Goal: Information Seeking & Learning: Learn about a topic

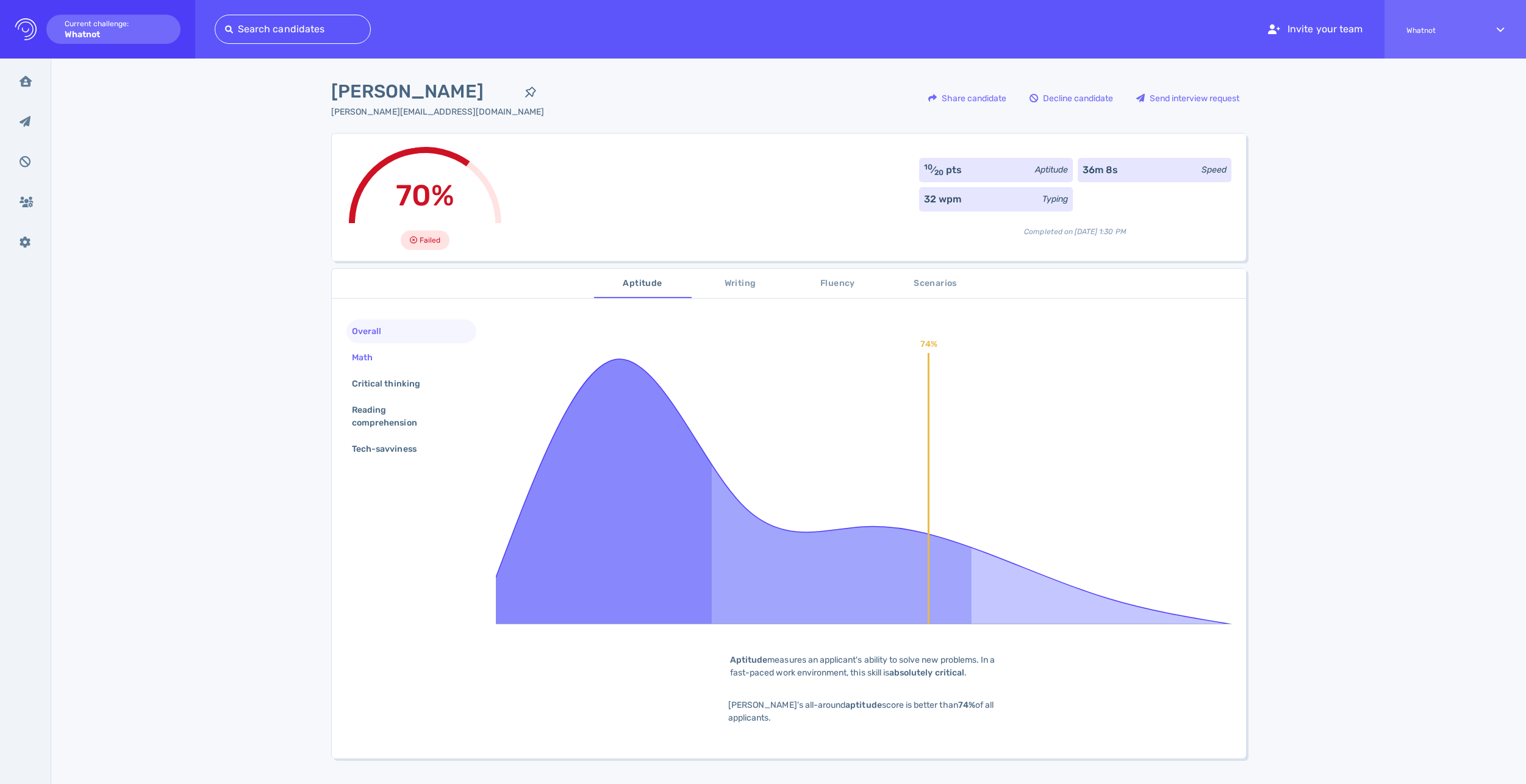
click at [371, 357] on div "Math" at bounding box center [368, 357] width 38 height 18
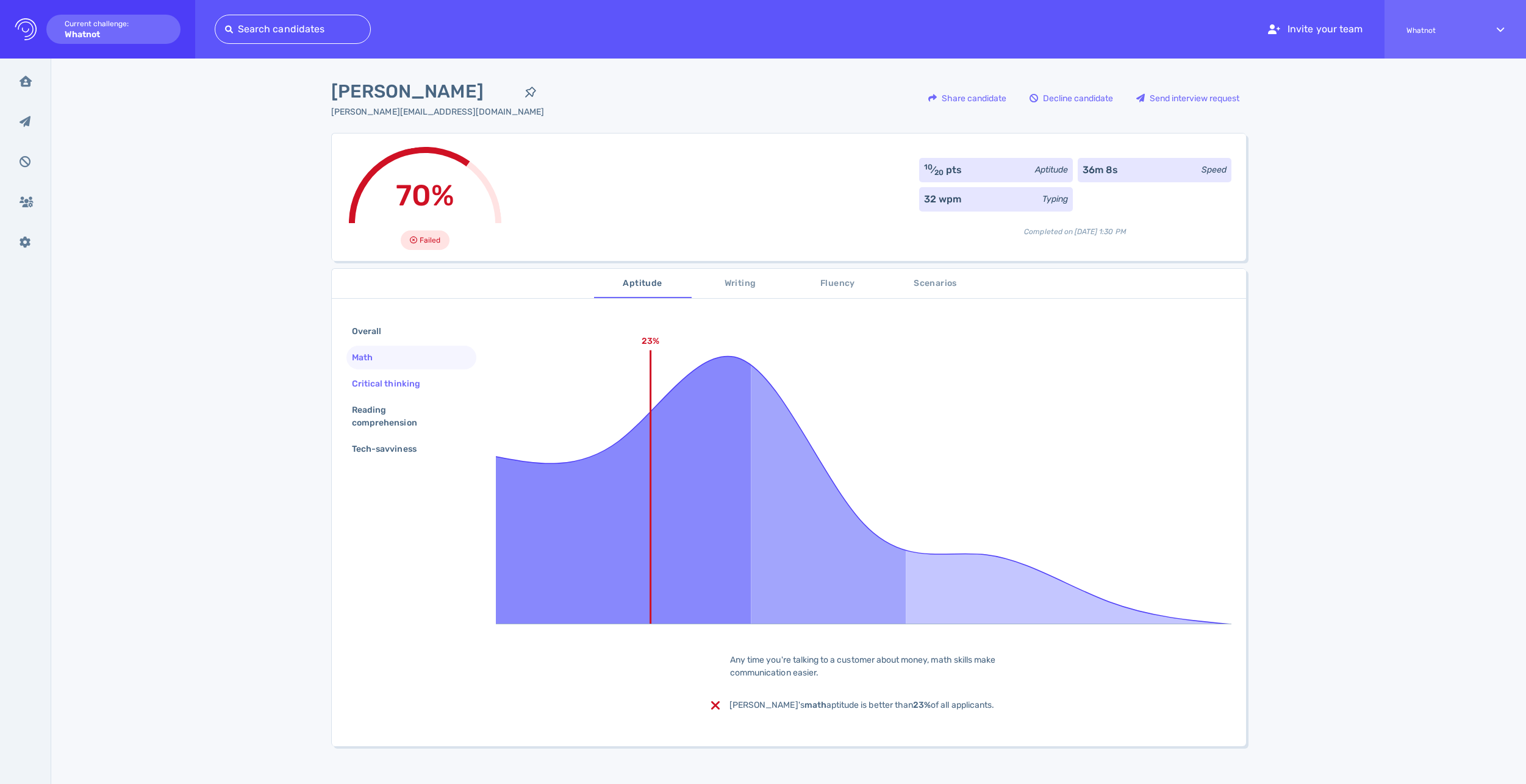
click at [385, 384] on div "Critical thinking" at bounding box center [392, 384] width 85 height 18
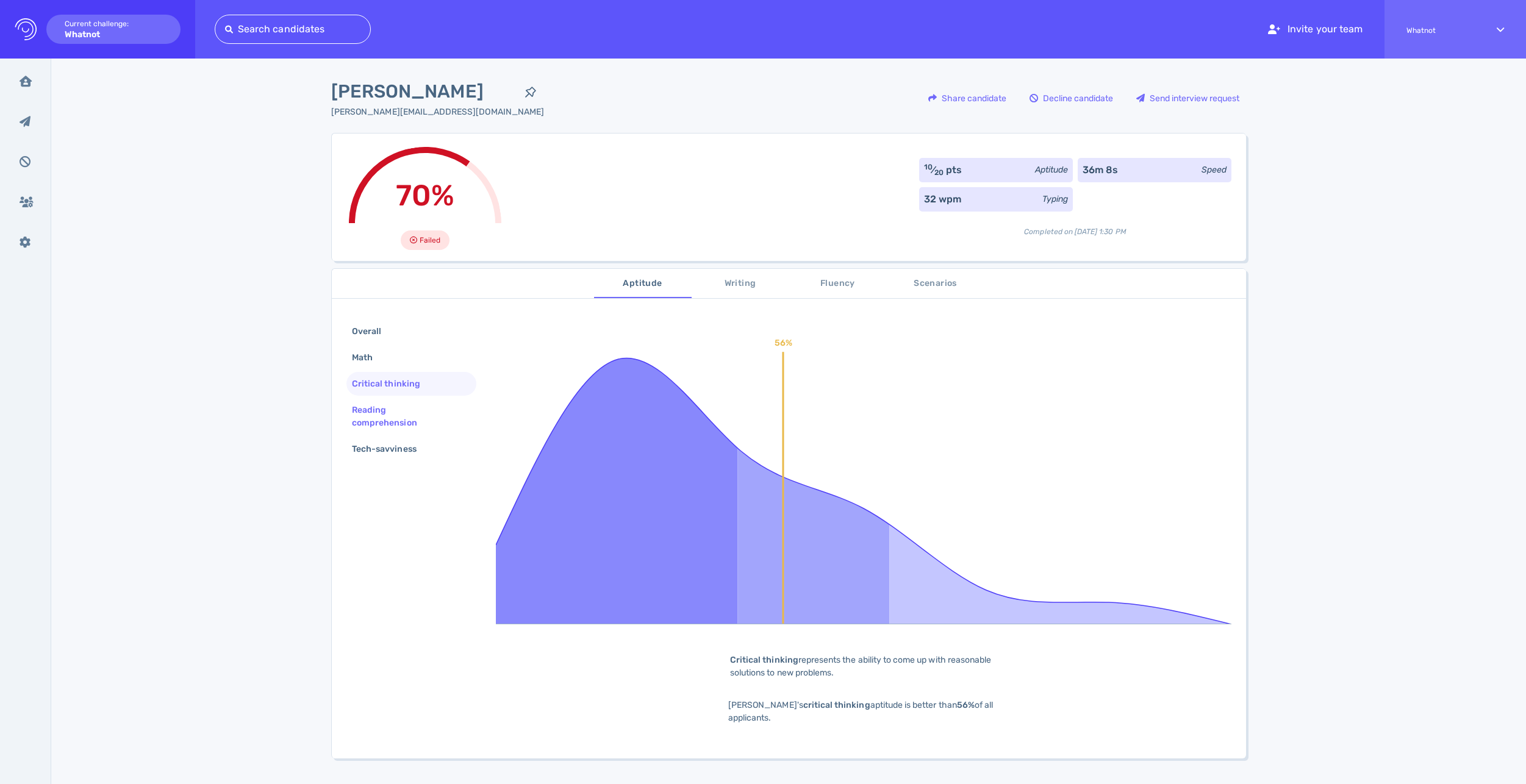
click at [386, 399] on div "Reading comprehension" at bounding box center [411, 415] width 130 height 36
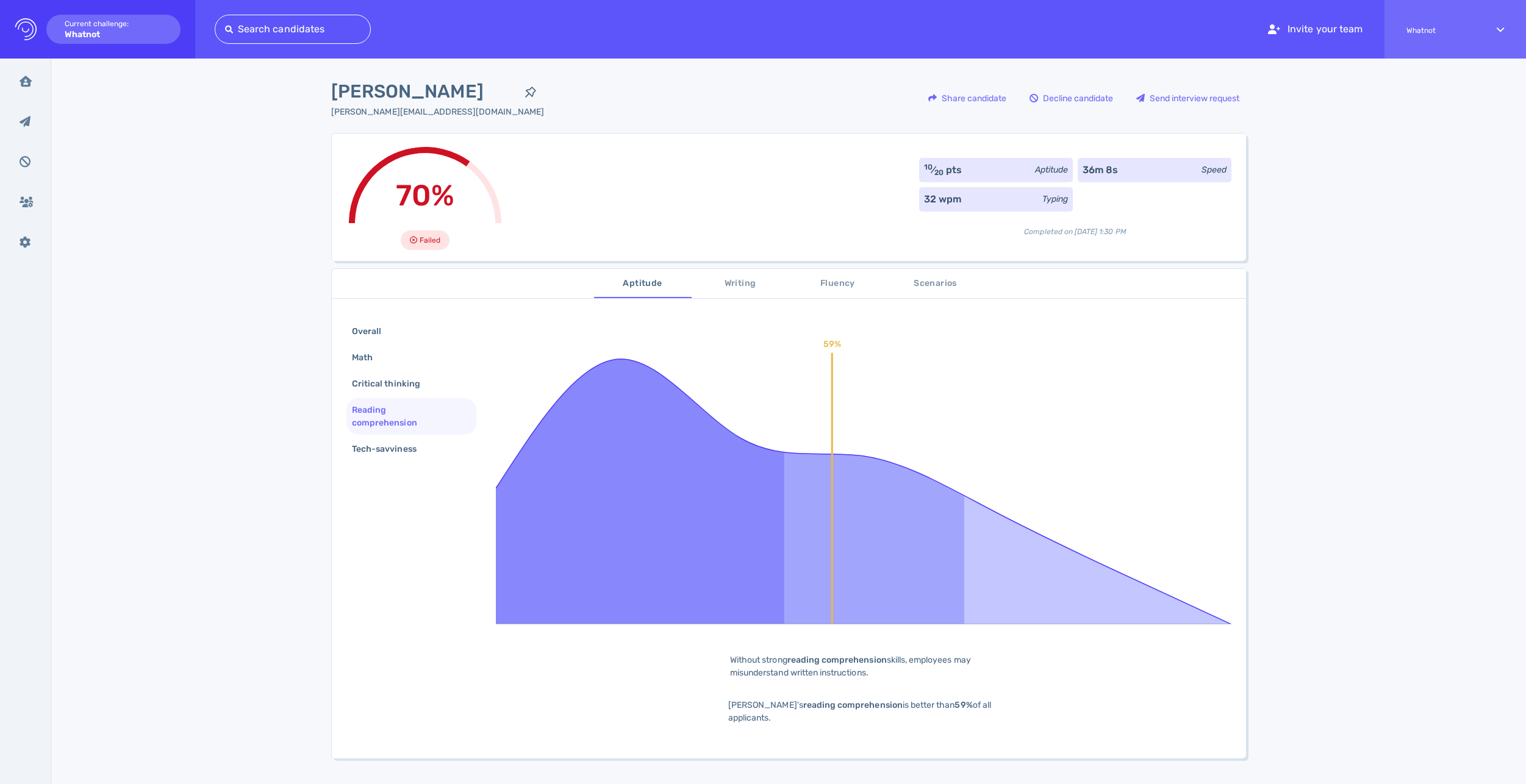
click at [393, 423] on div "Reading comprehension" at bounding box center [407, 416] width 114 height 31
click at [391, 447] on div "Tech-savviness" at bounding box center [390, 449] width 81 height 18
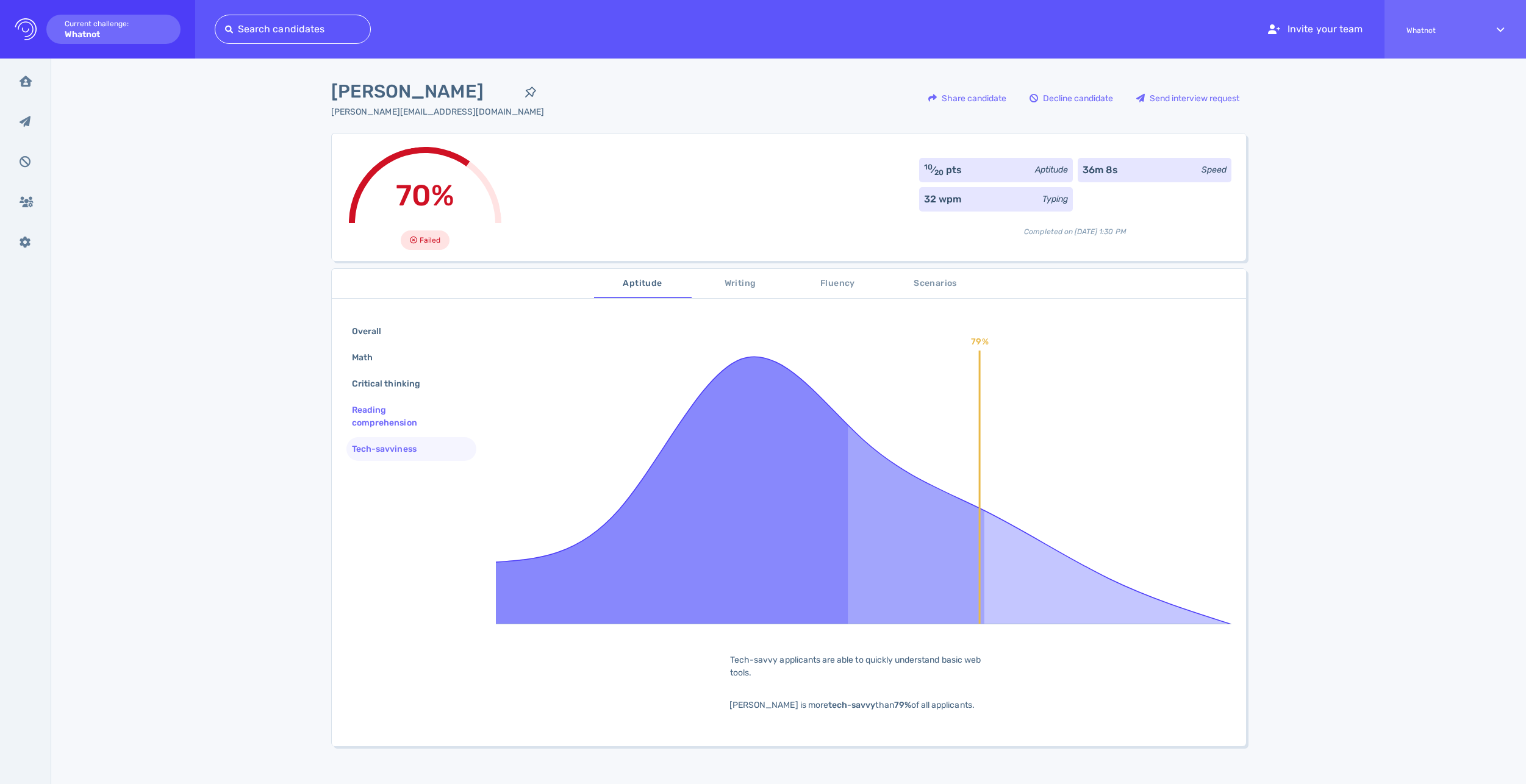
click at [387, 426] on div "Reading comprehension" at bounding box center [407, 416] width 114 height 31
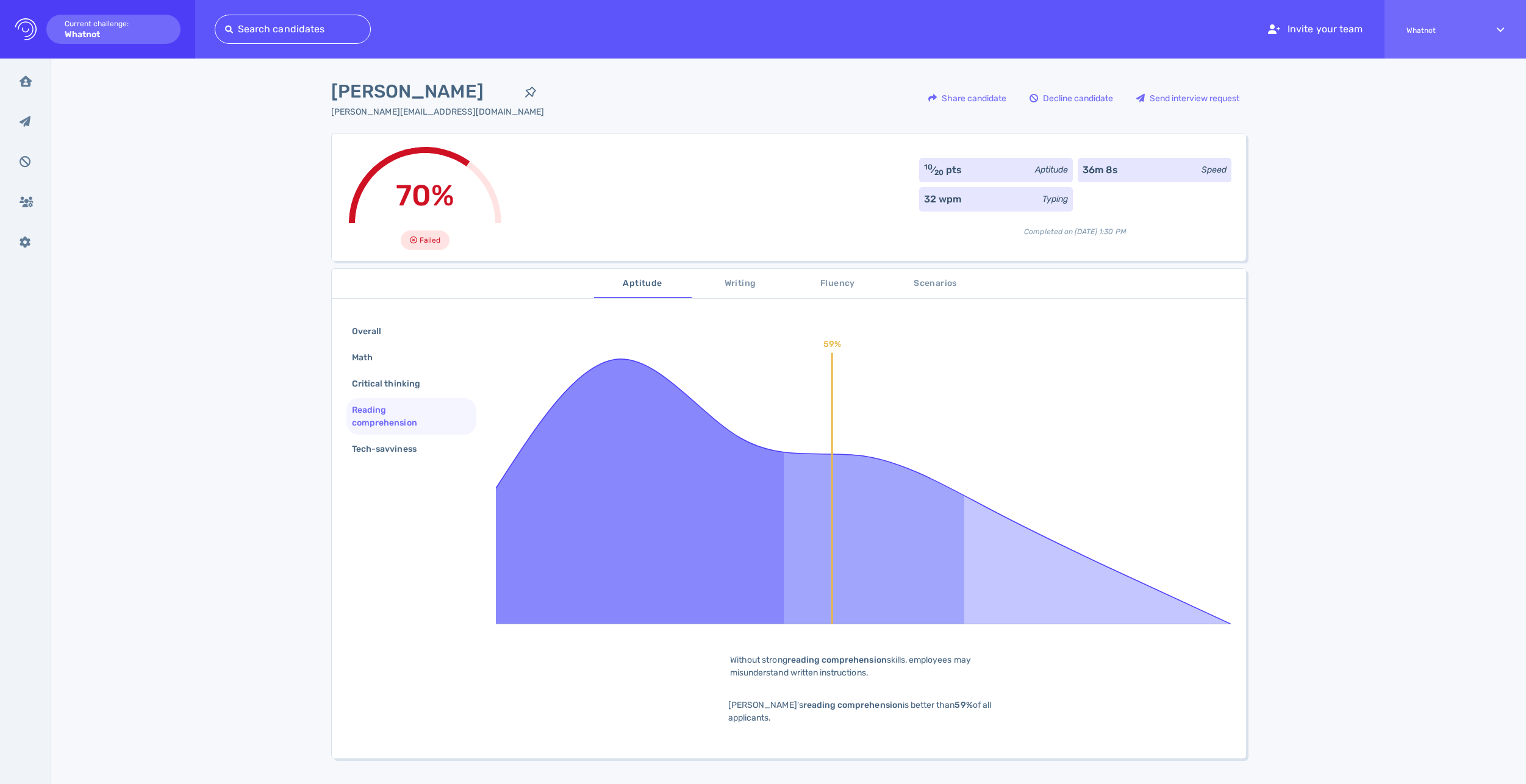
click at [725, 279] on span "Writing" at bounding box center [740, 283] width 83 height 15
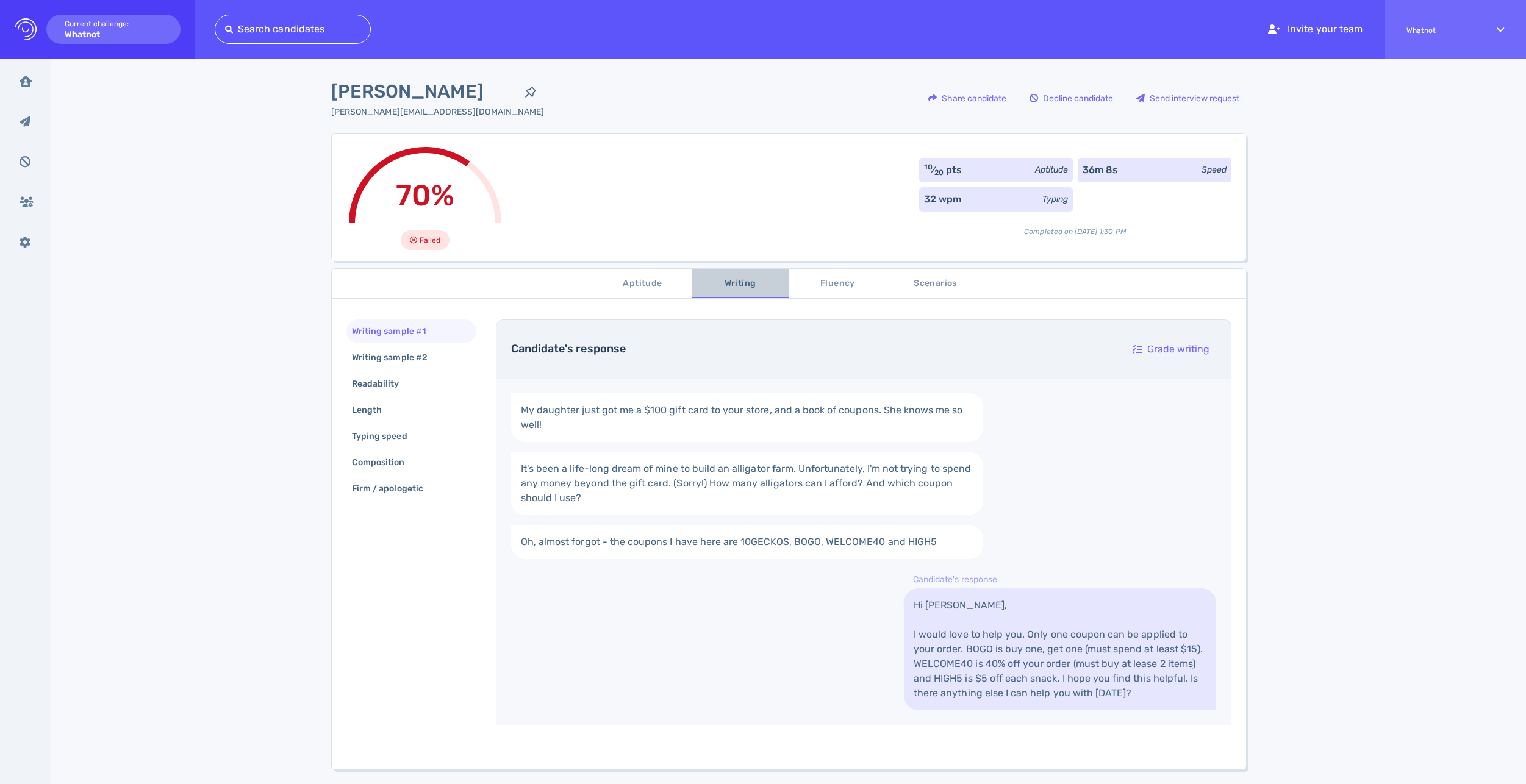
click at [725, 279] on span "Writing" at bounding box center [740, 283] width 83 height 15
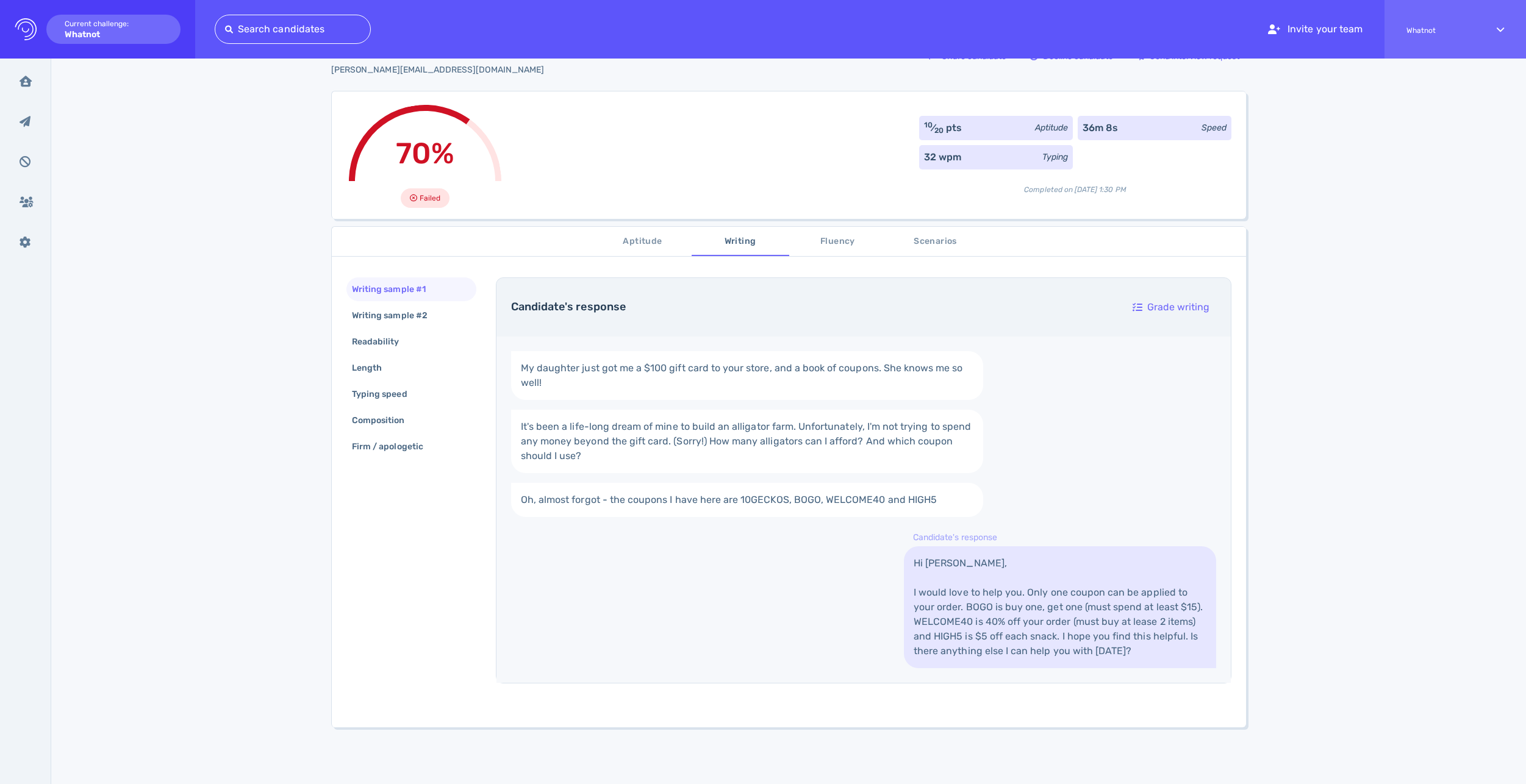
scroll to position [47, 0]
click at [416, 315] on div "Writing sample #2" at bounding box center [395, 312] width 93 height 18
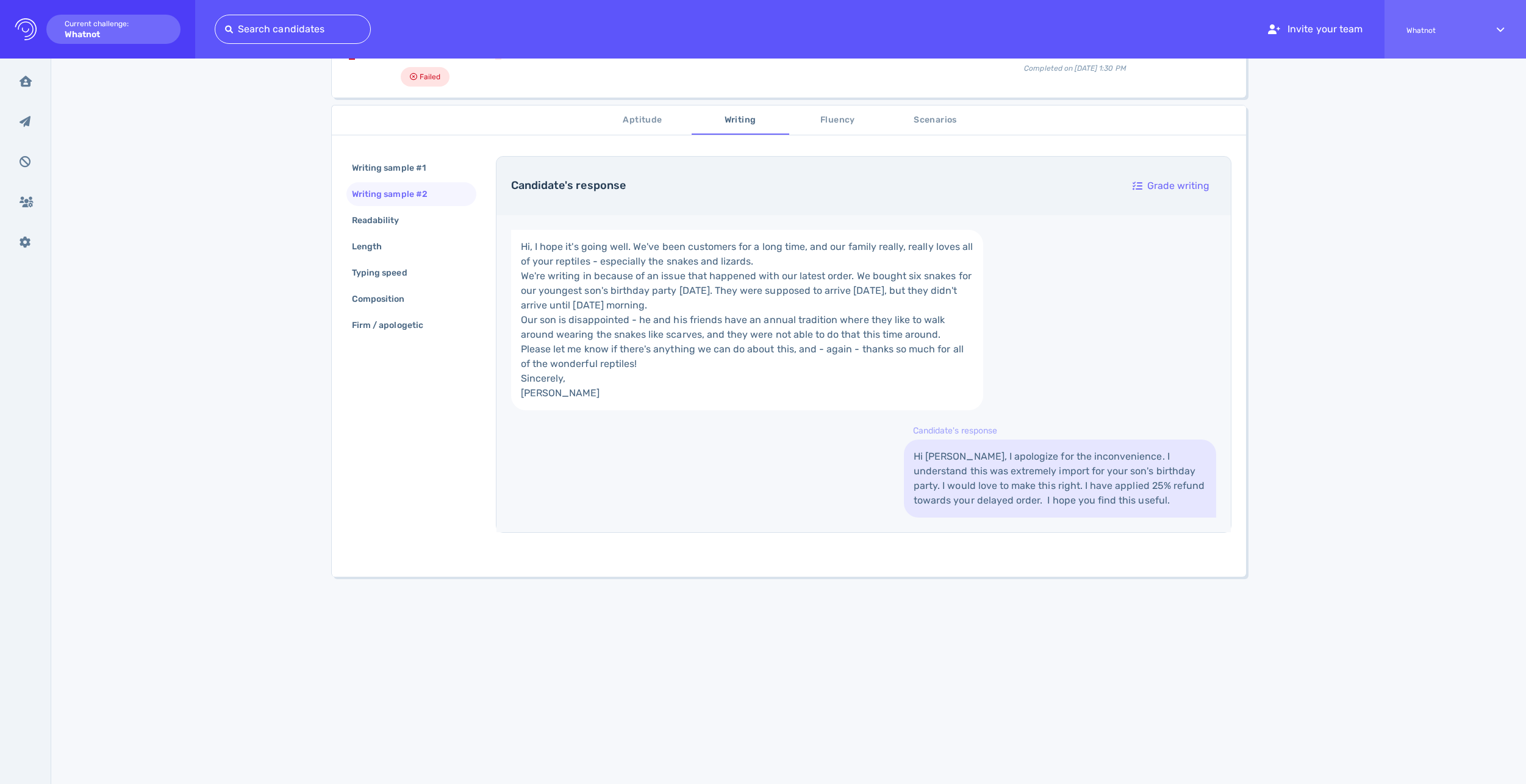
scroll to position [202, 0]
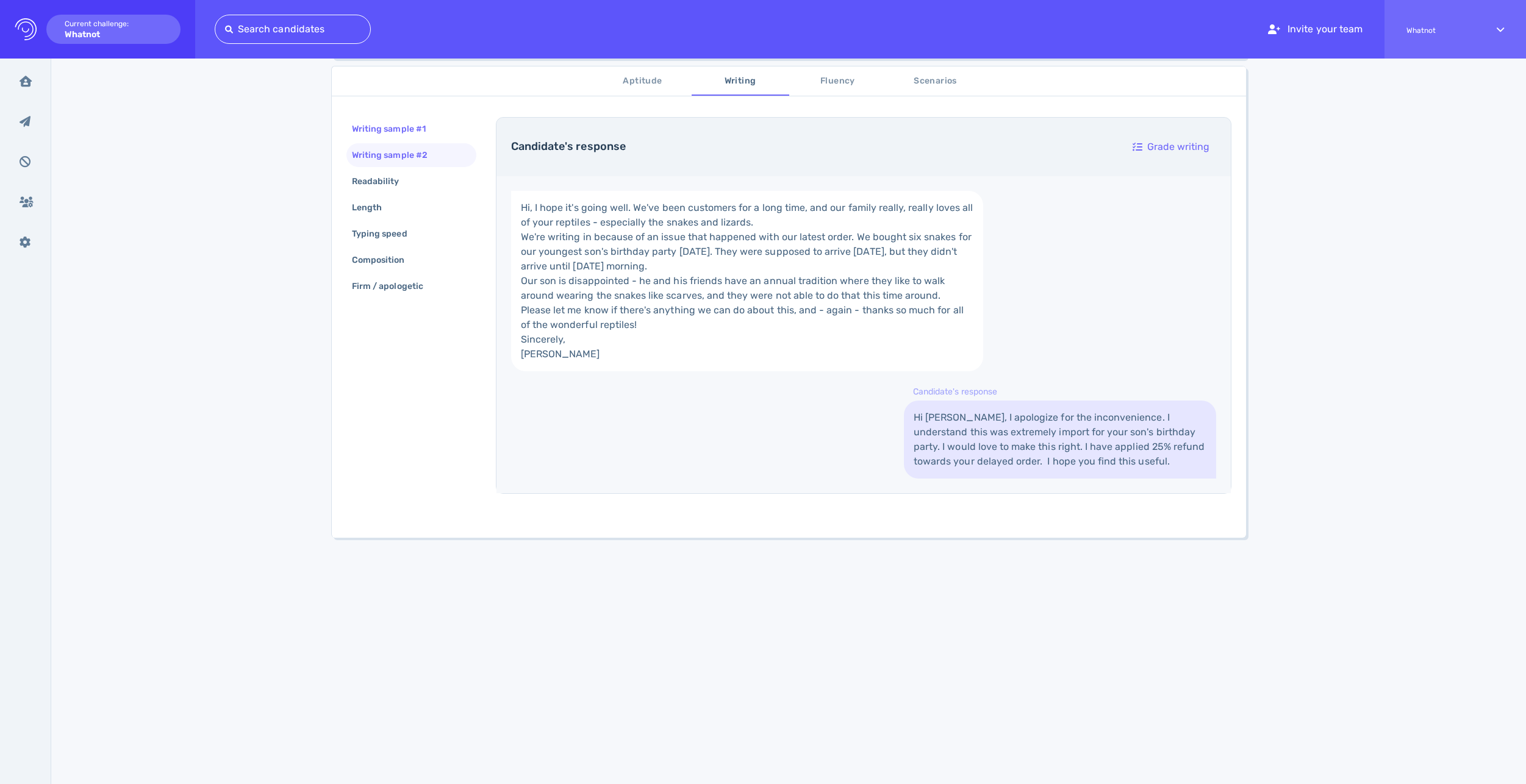
click at [415, 138] on div "Writing sample #1" at bounding box center [411, 129] width 130 height 24
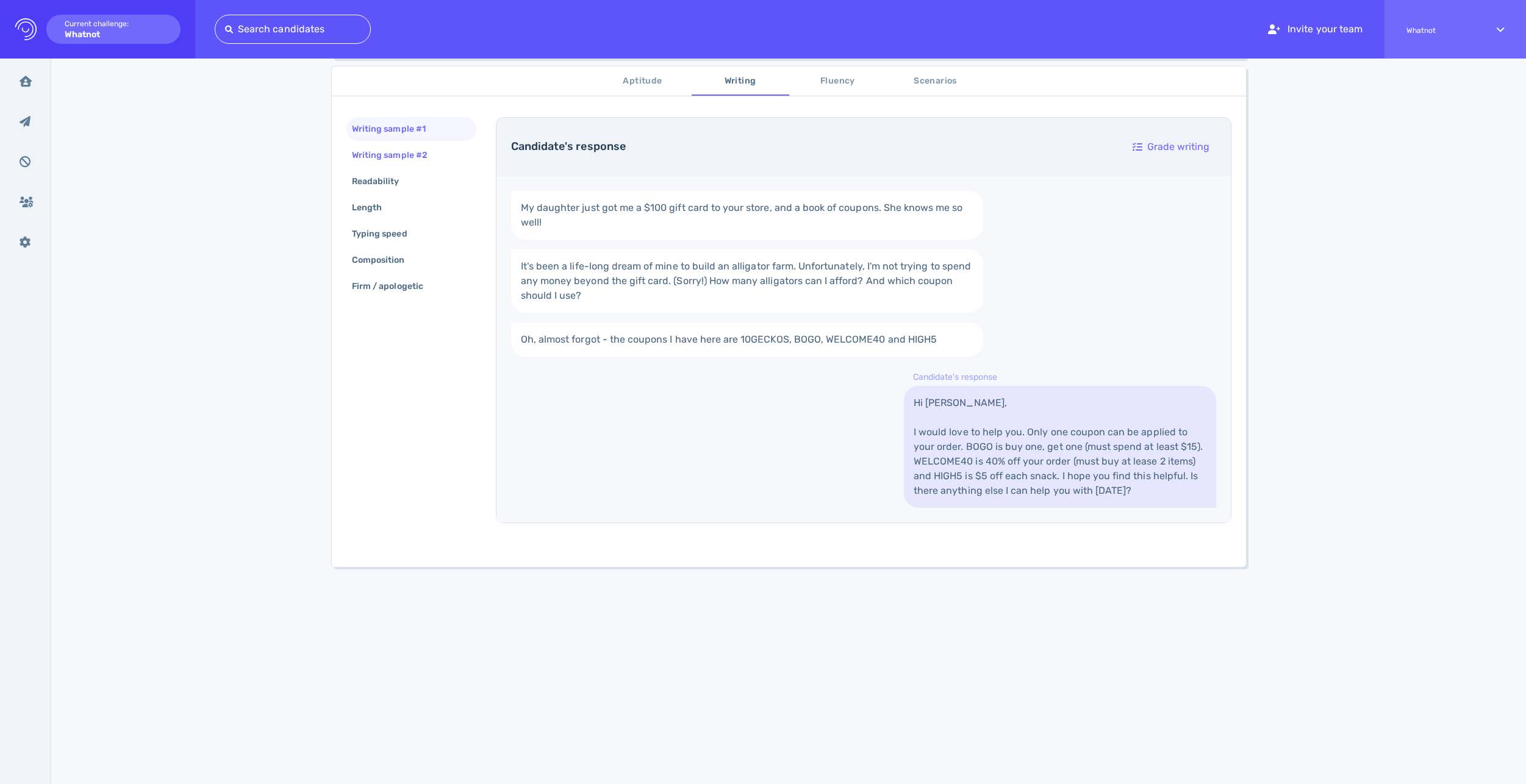
click at [414, 160] on div "Writing sample #2" at bounding box center [395, 155] width 93 height 18
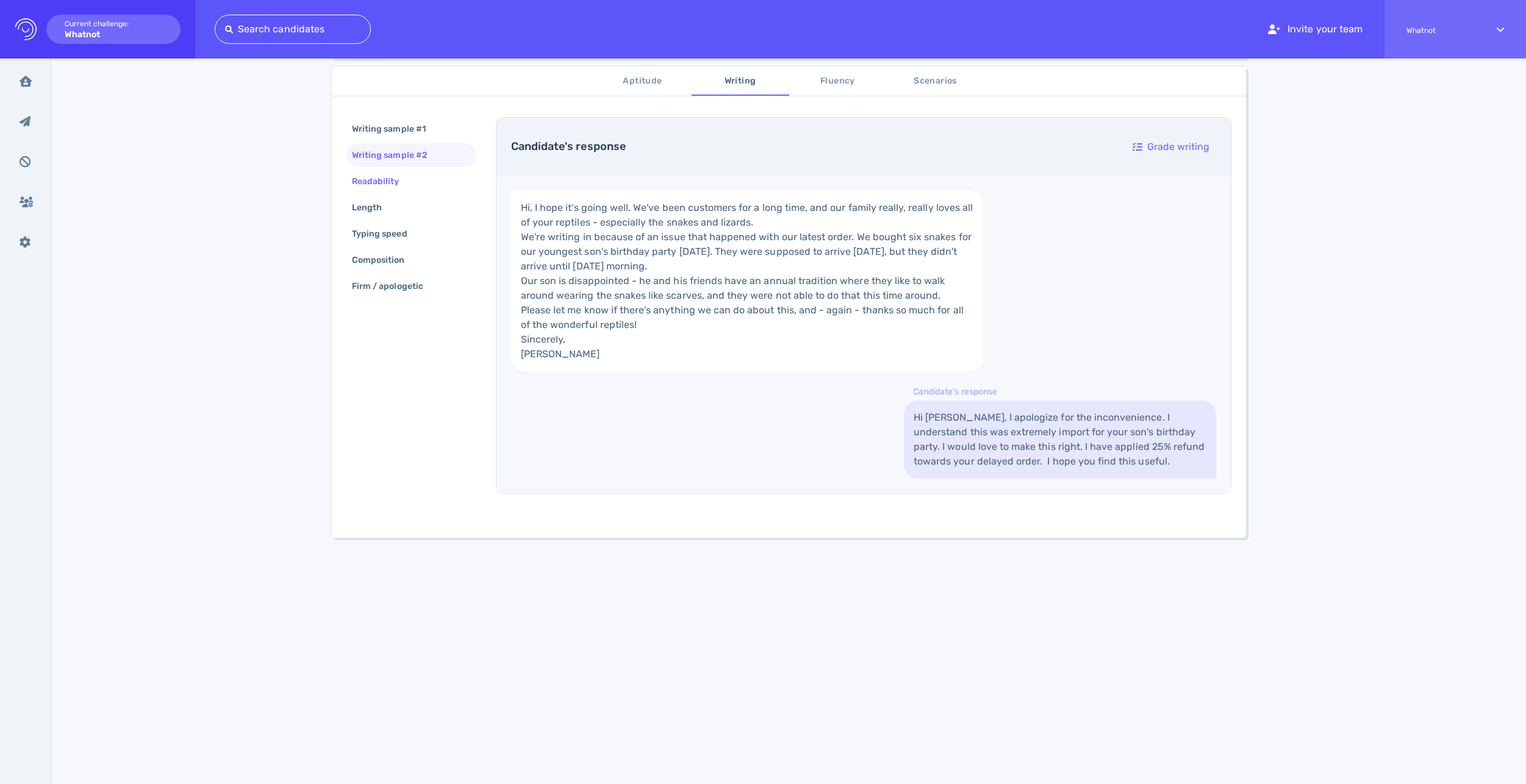
click at [383, 184] on div "Readability" at bounding box center [382, 181] width 64 height 18
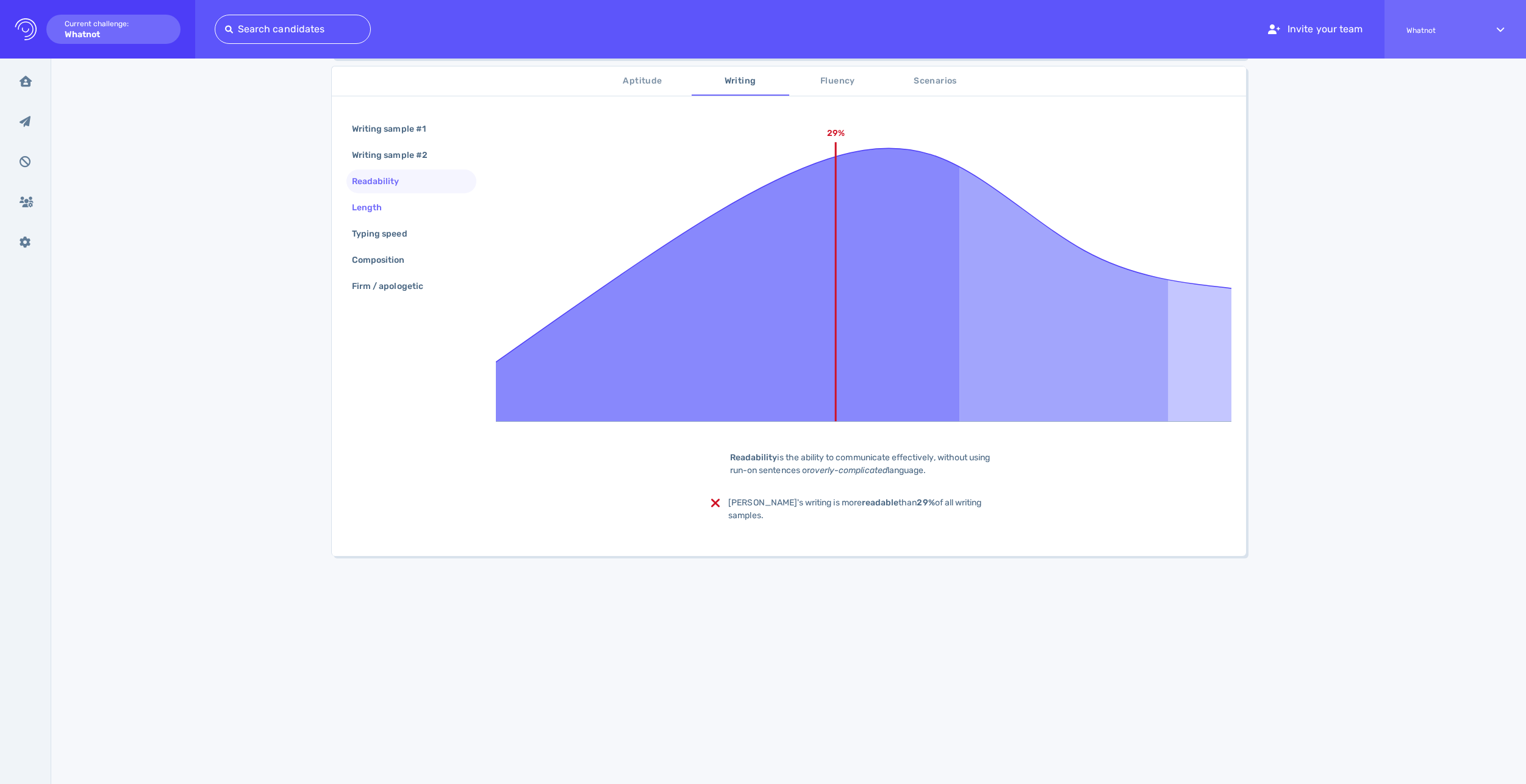
click at [372, 211] on div "Length" at bounding box center [373, 208] width 47 height 18
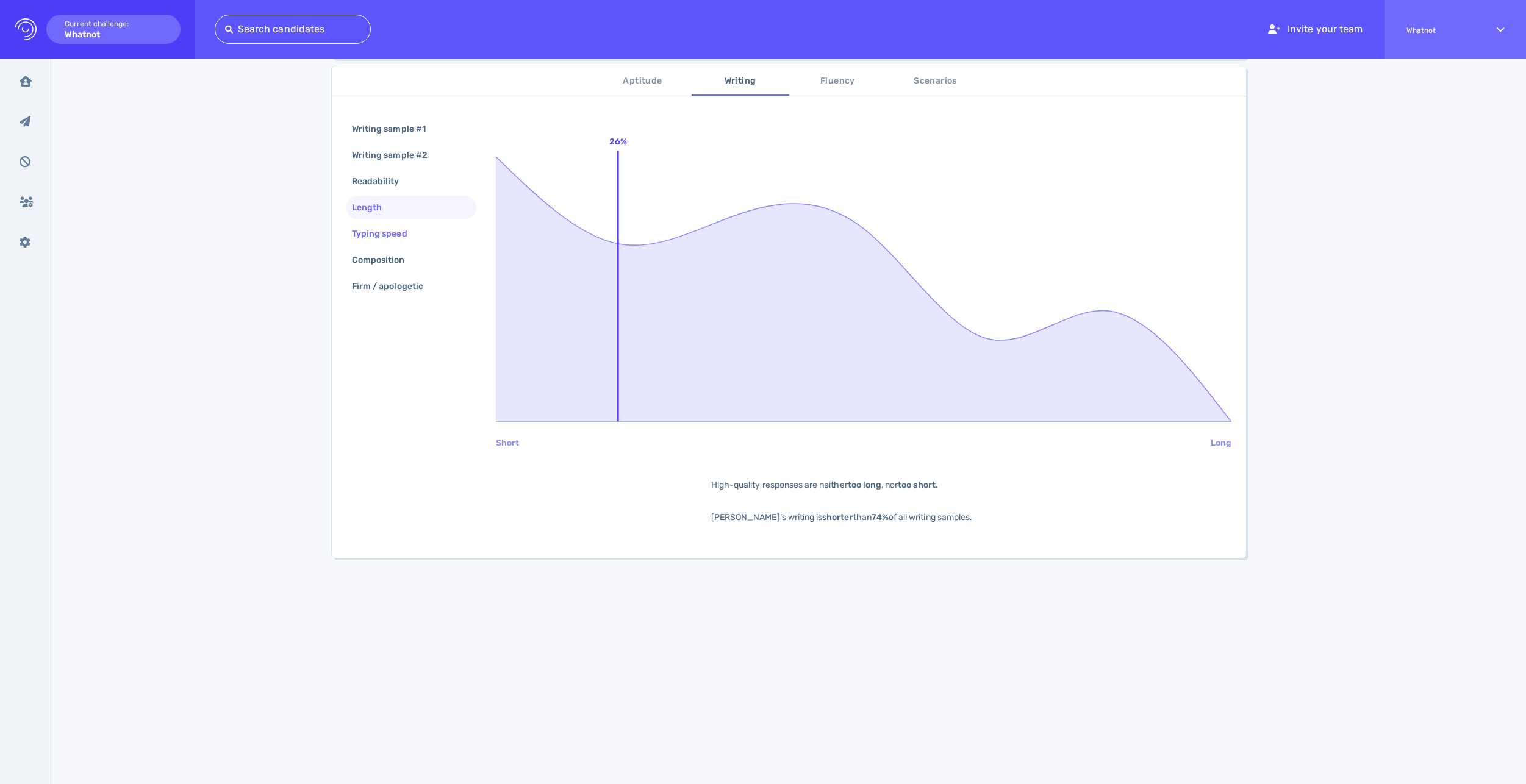
click at [383, 231] on div "Typing speed" at bounding box center [386, 233] width 72 height 18
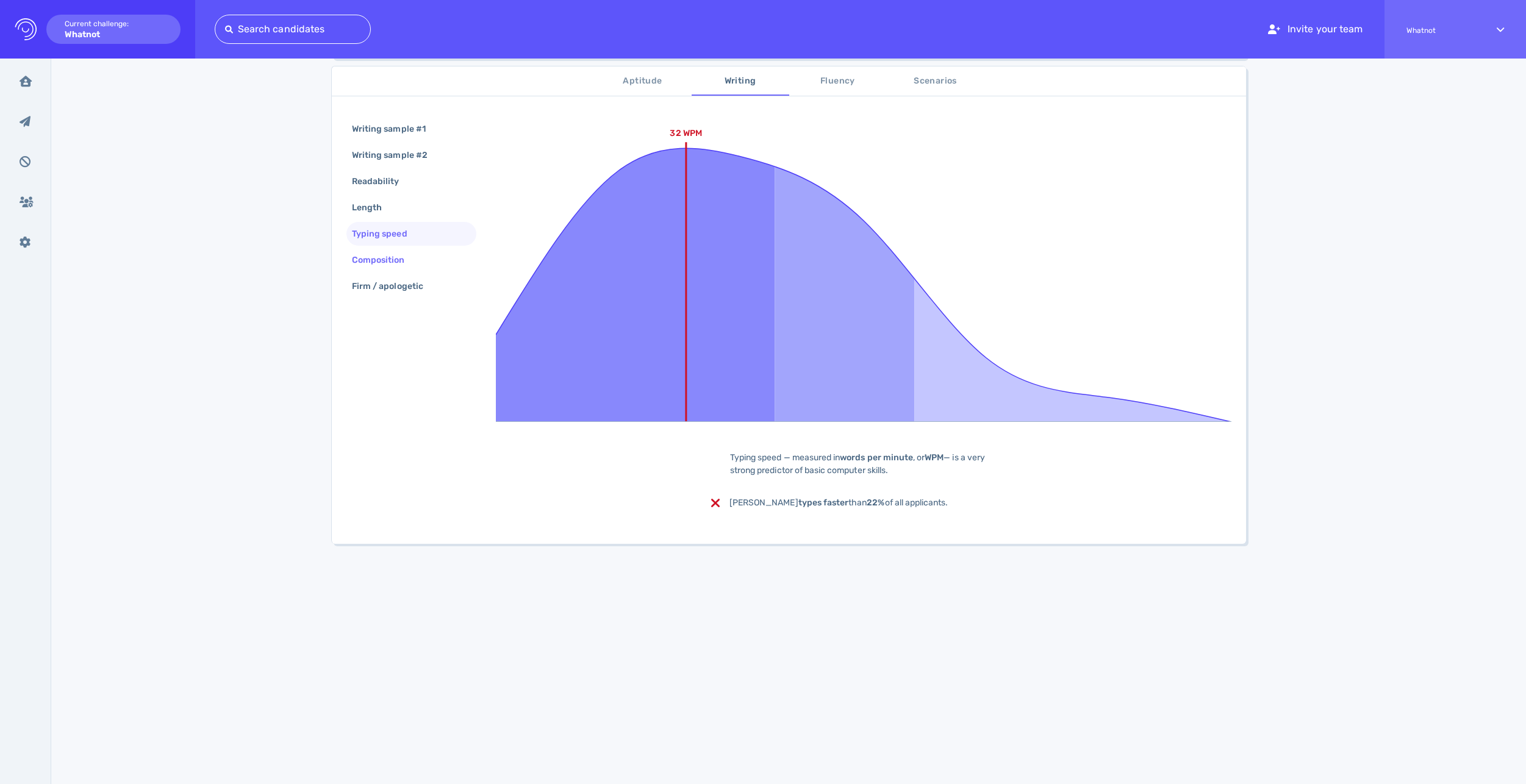
click at [384, 258] on div "Composition" at bounding box center [384, 260] width 70 height 18
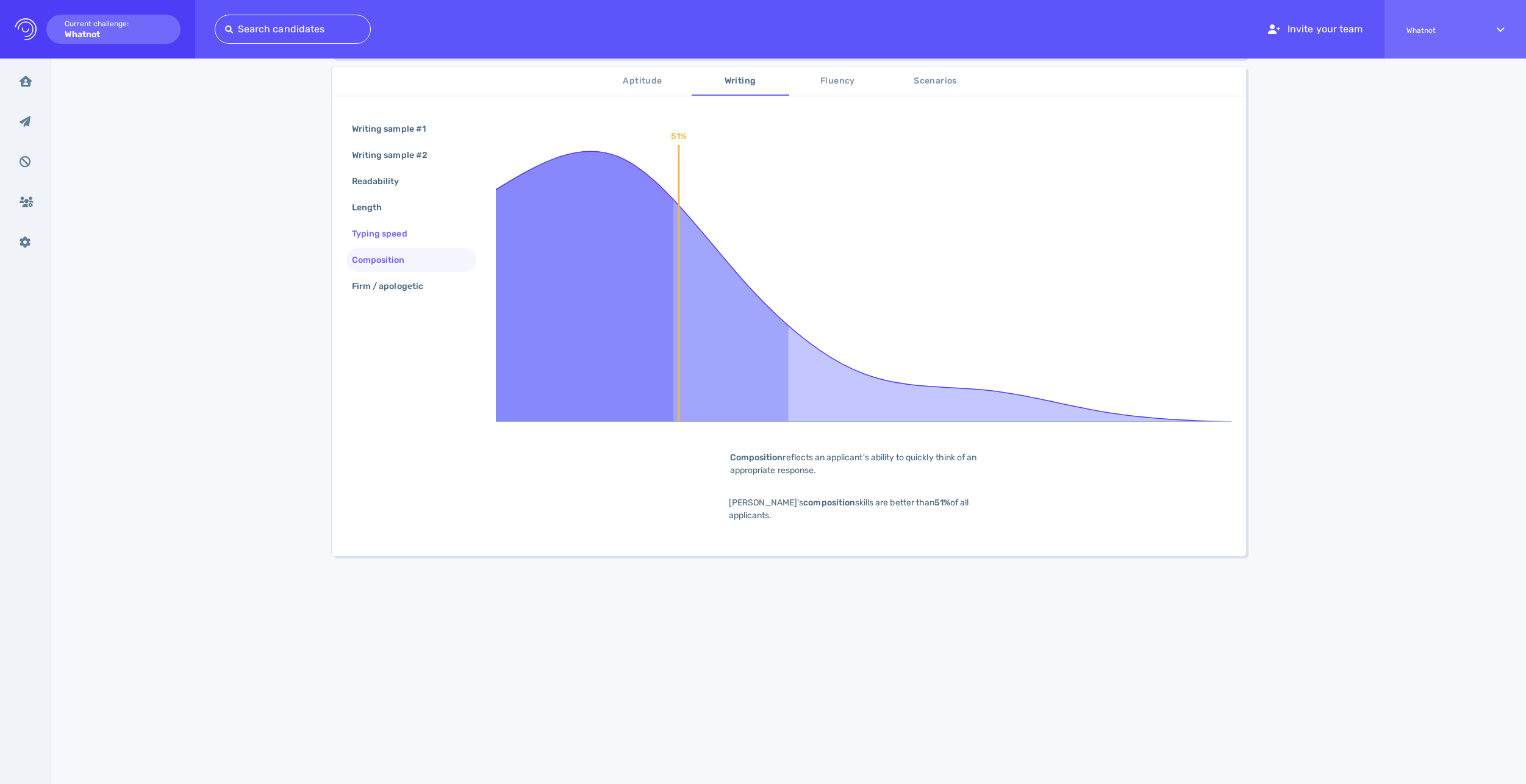
click at [383, 238] on div "Typing speed" at bounding box center [386, 233] width 72 height 18
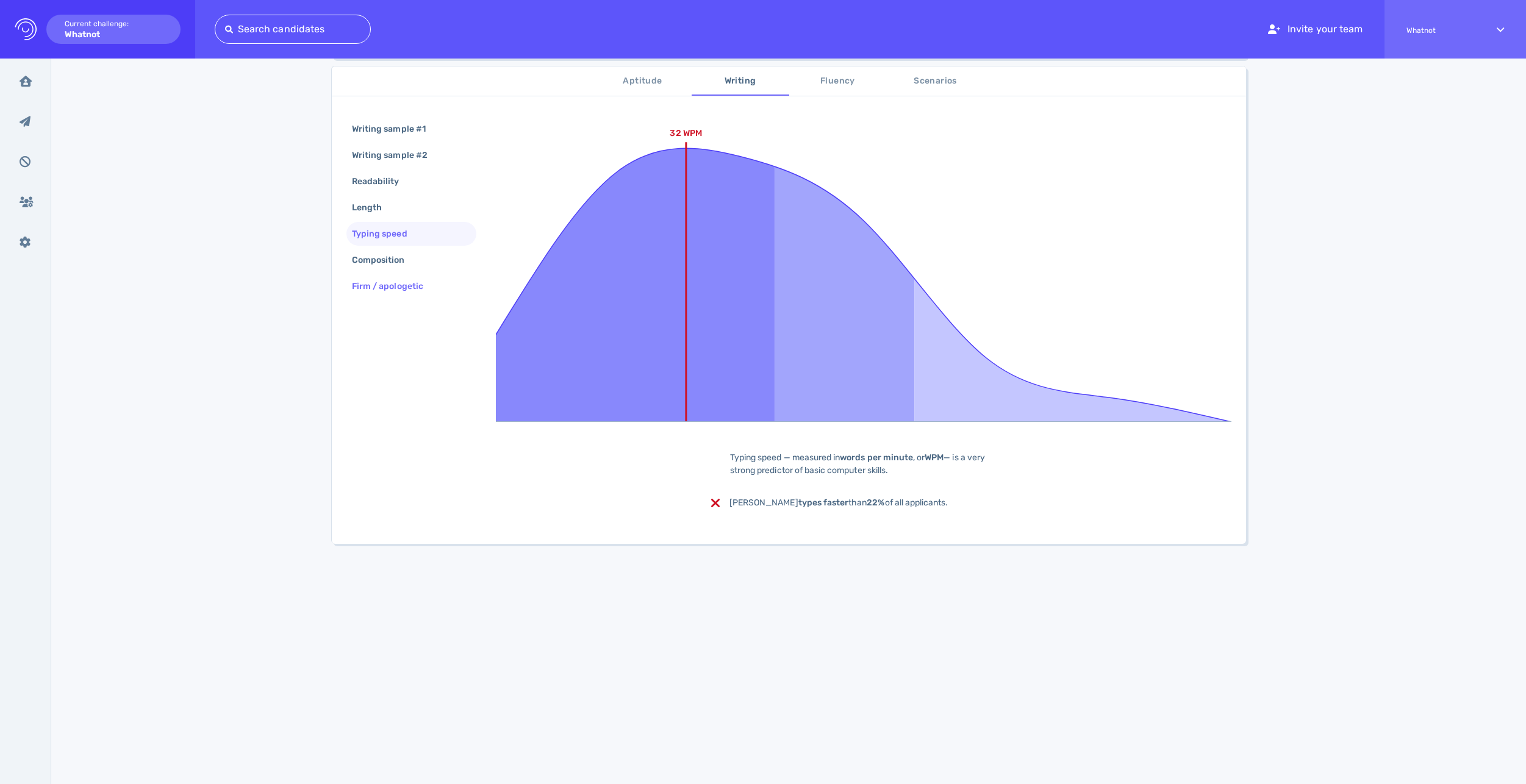
click at [388, 284] on div "Firm / apologetic" at bounding box center [394, 287] width 89 height 18
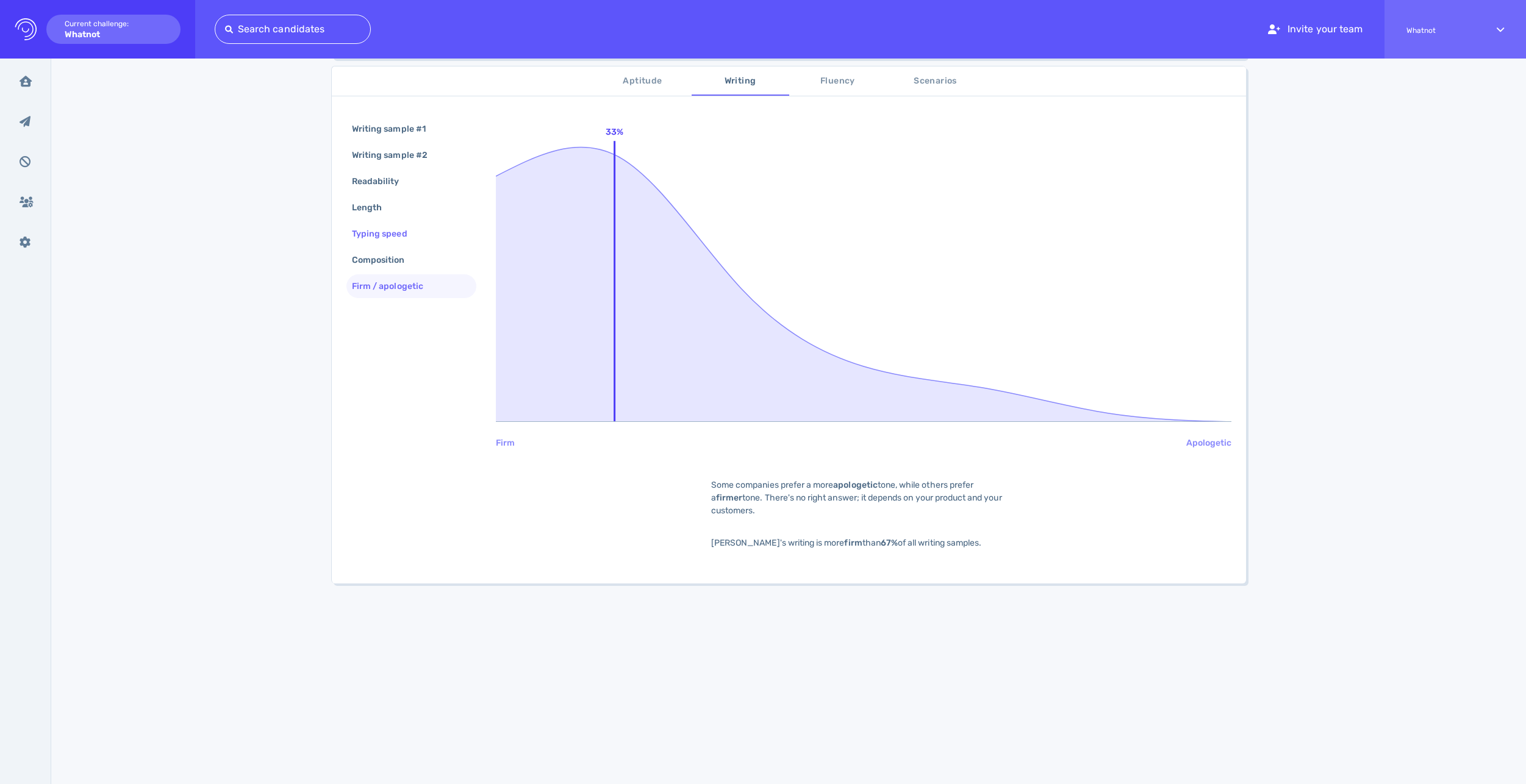
click at [392, 233] on div "Typing speed" at bounding box center [386, 233] width 72 height 18
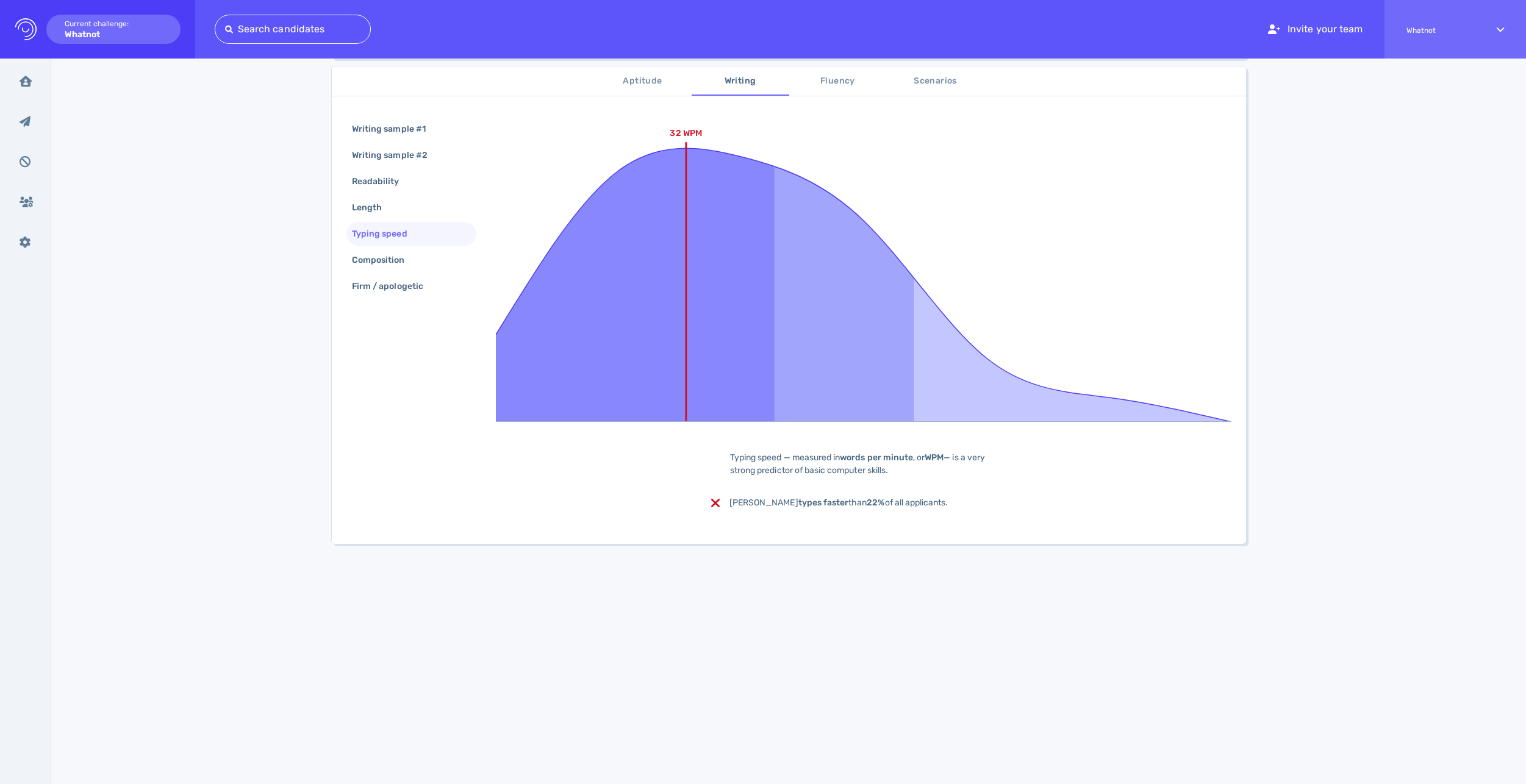
scroll to position [36, 0]
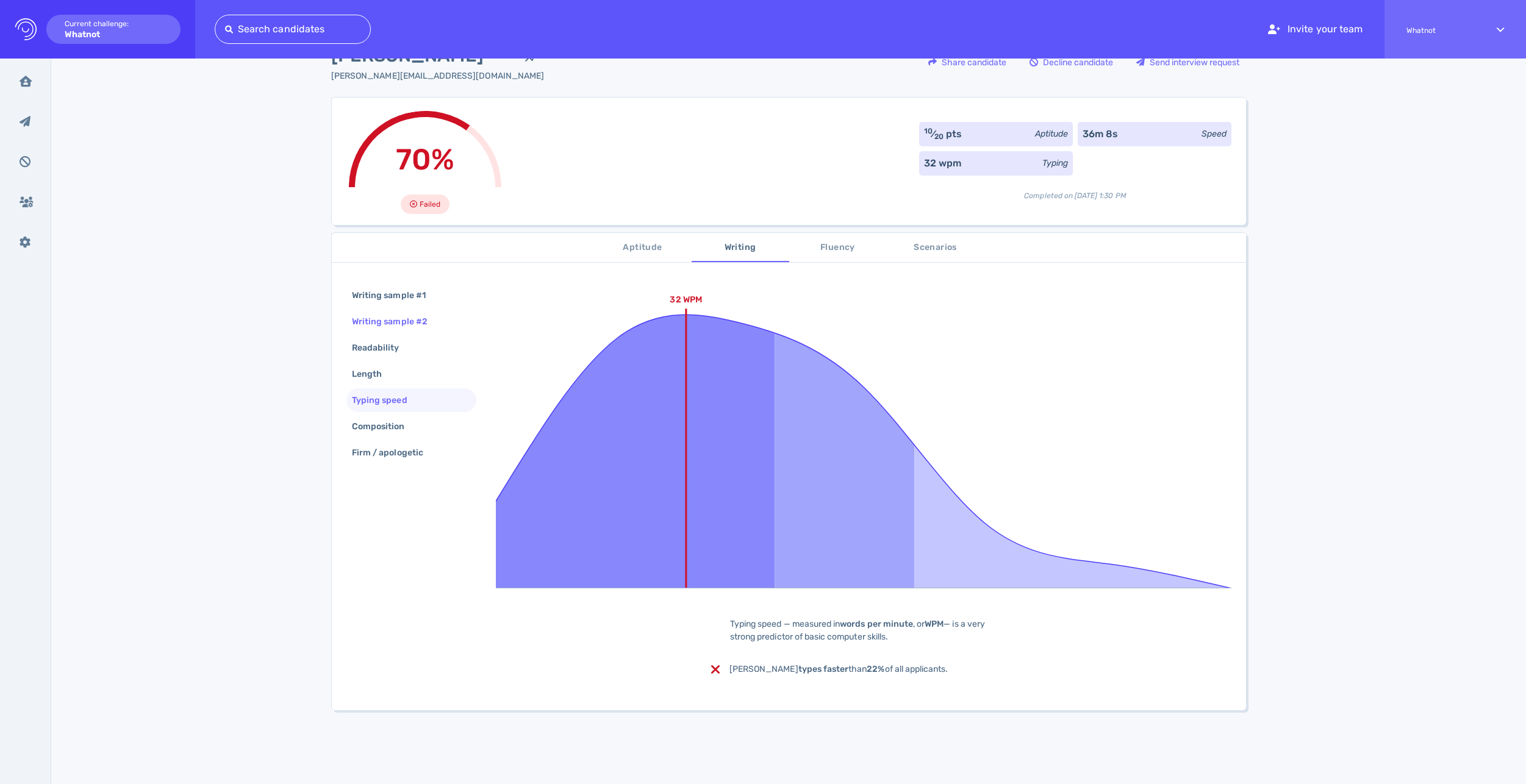
click at [407, 332] on div "Writing sample #2" at bounding box center [411, 322] width 130 height 24
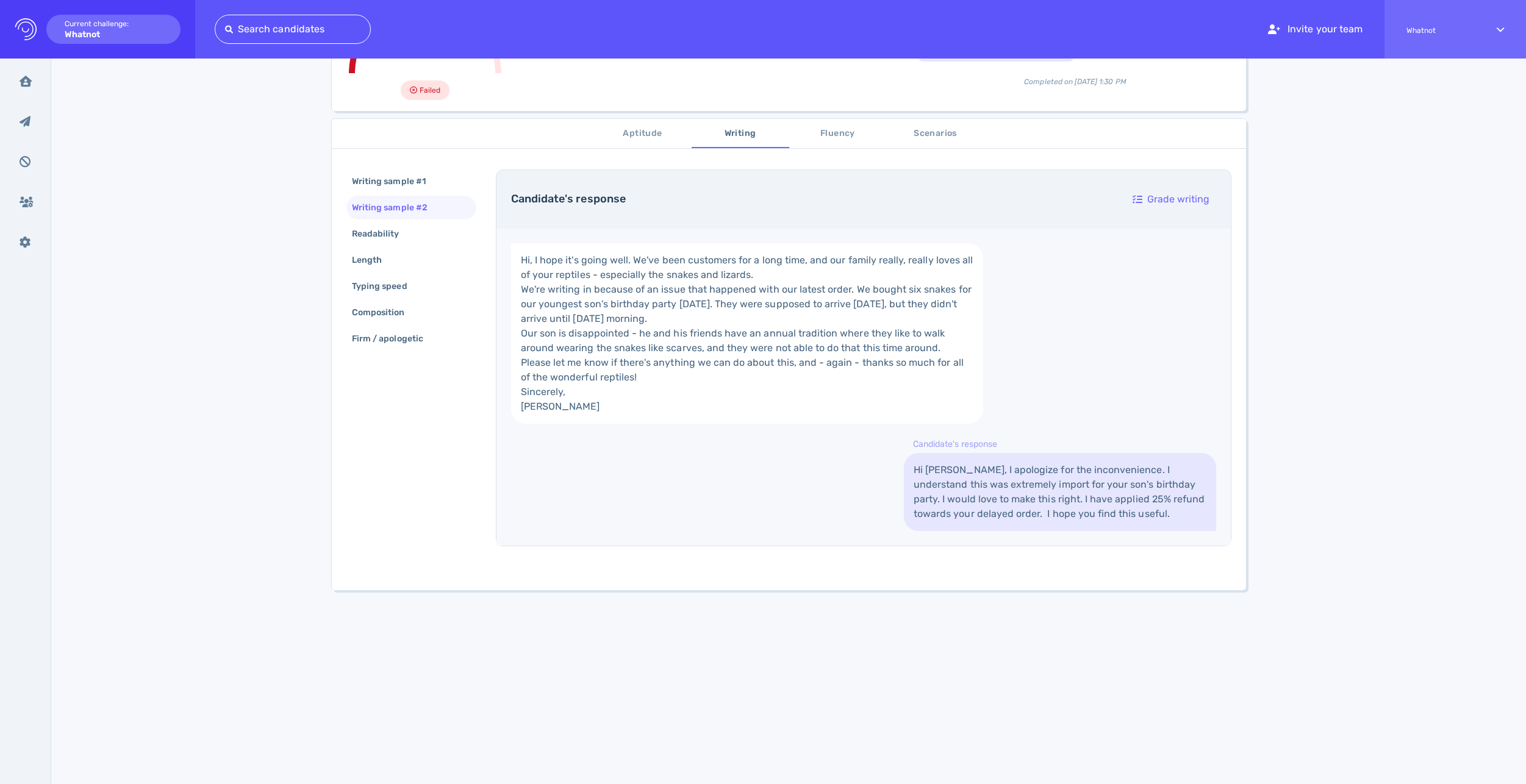
scroll to position [157, 0]
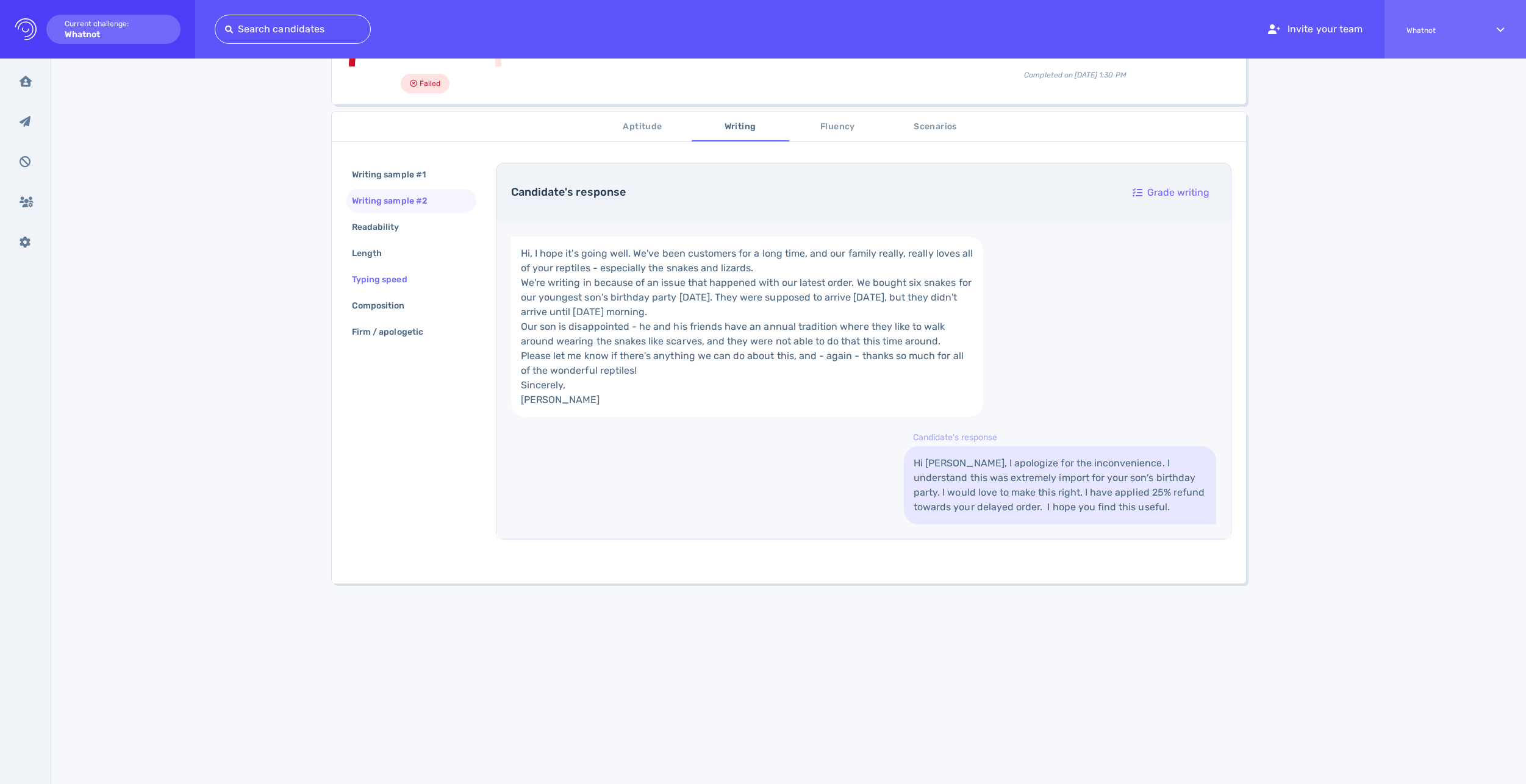
click at [380, 272] on div "Typing speed" at bounding box center [386, 279] width 72 height 18
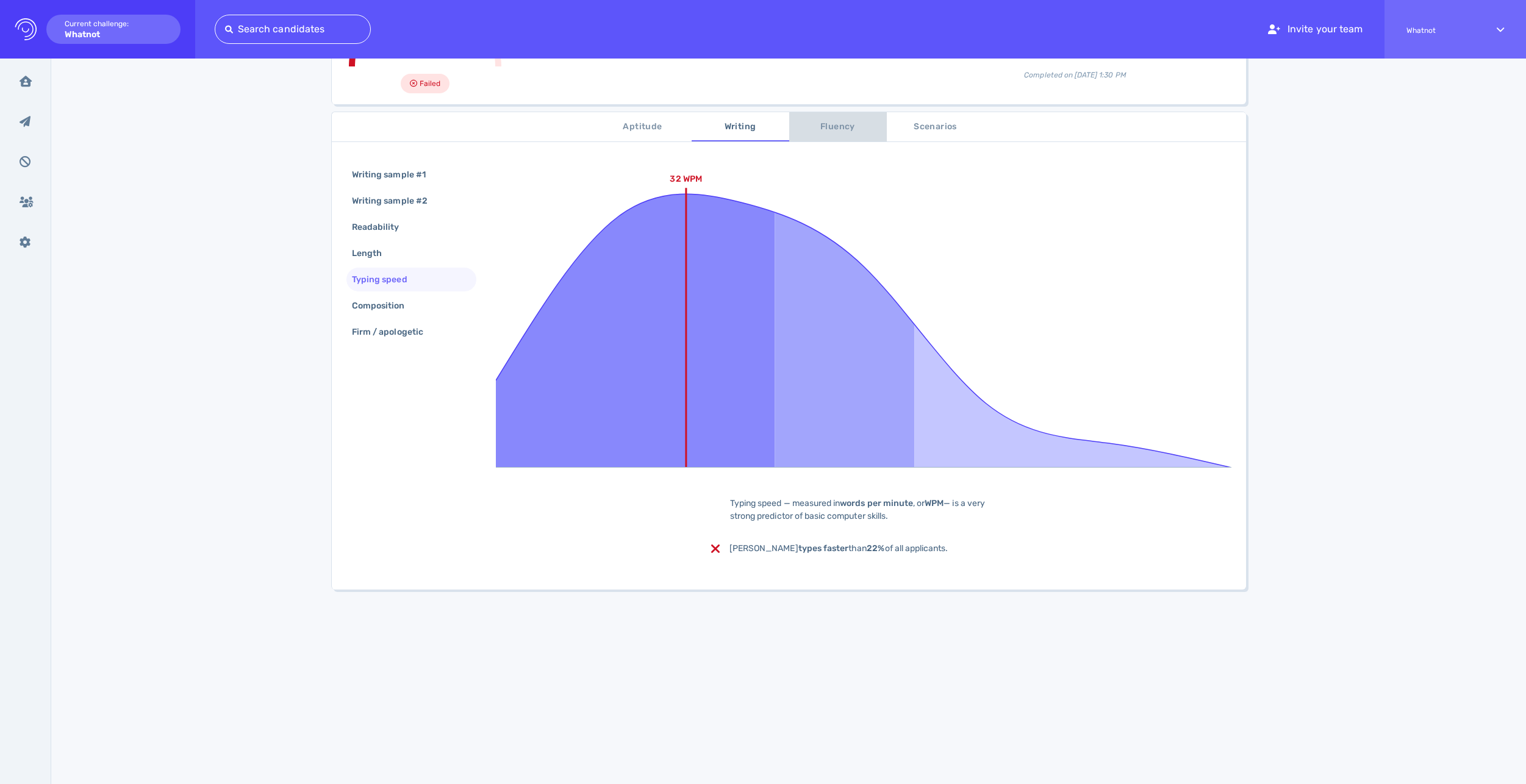
click at [835, 125] on span "Fluency" at bounding box center [837, 126] width 83 height 15
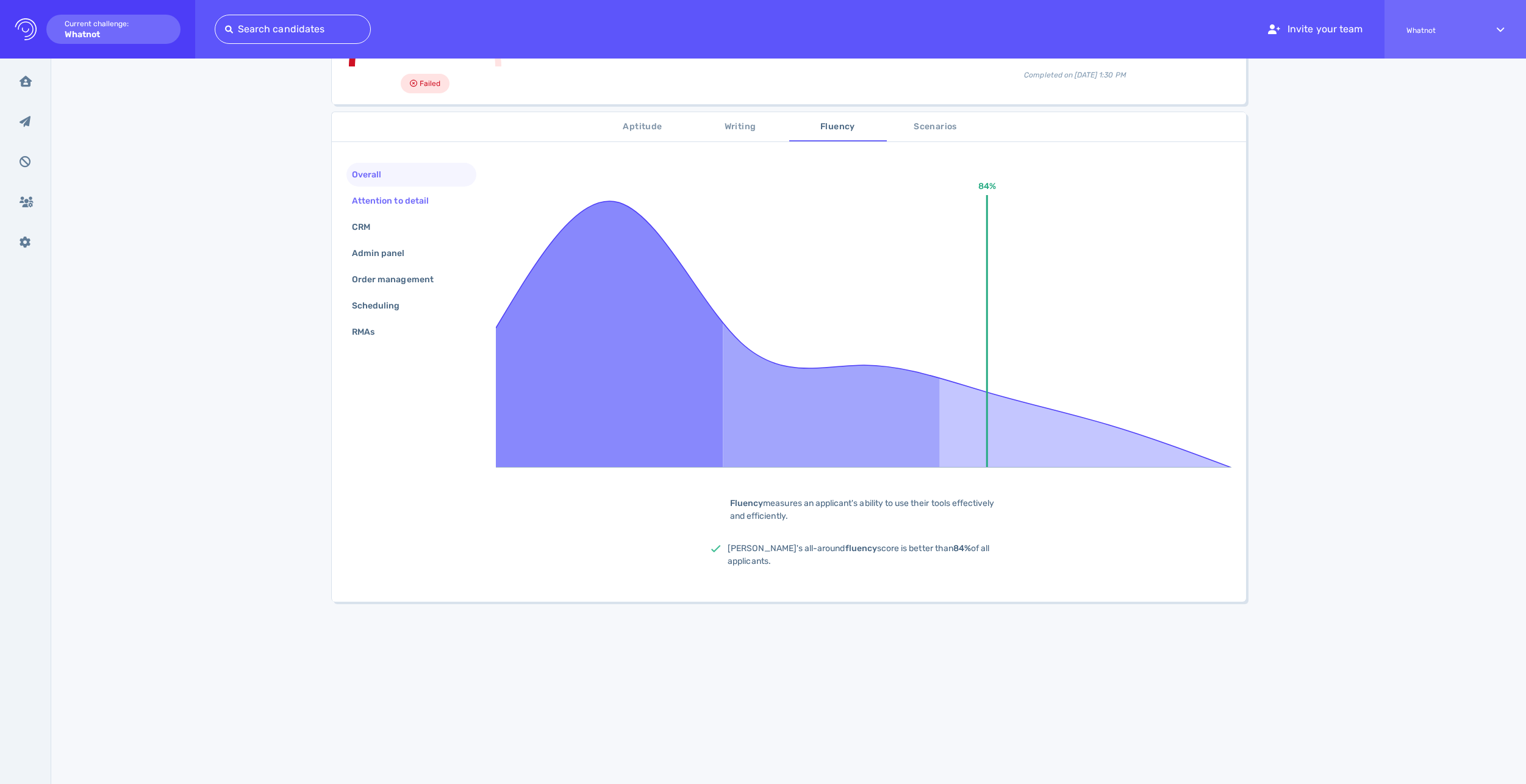
click at [391, 202] on div "Attention to detail" at bounding box center [396, 201] width 94 height 18
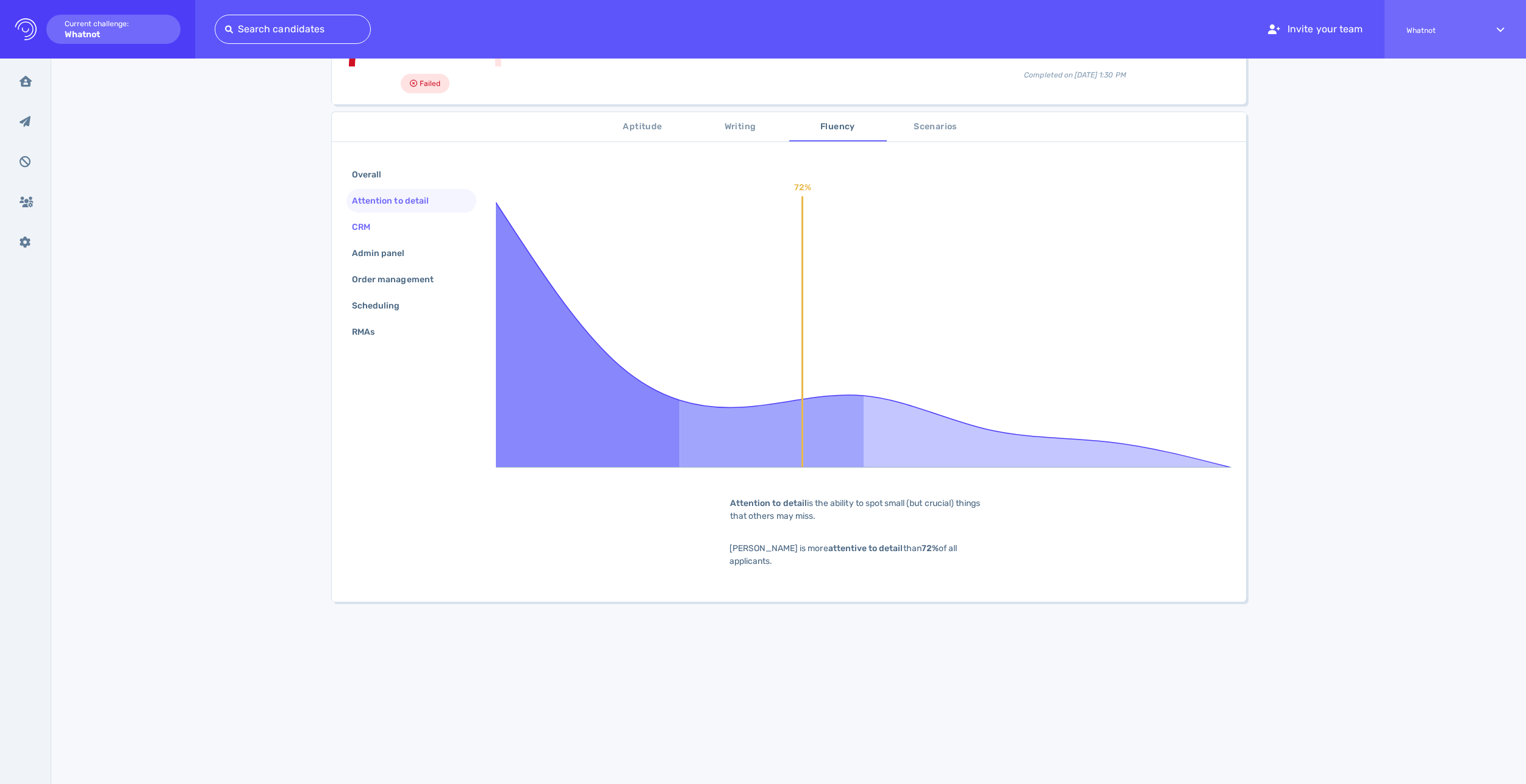
click at [382, 226] on div "CRM" at bounding box center [367, 227] width 35 height 18
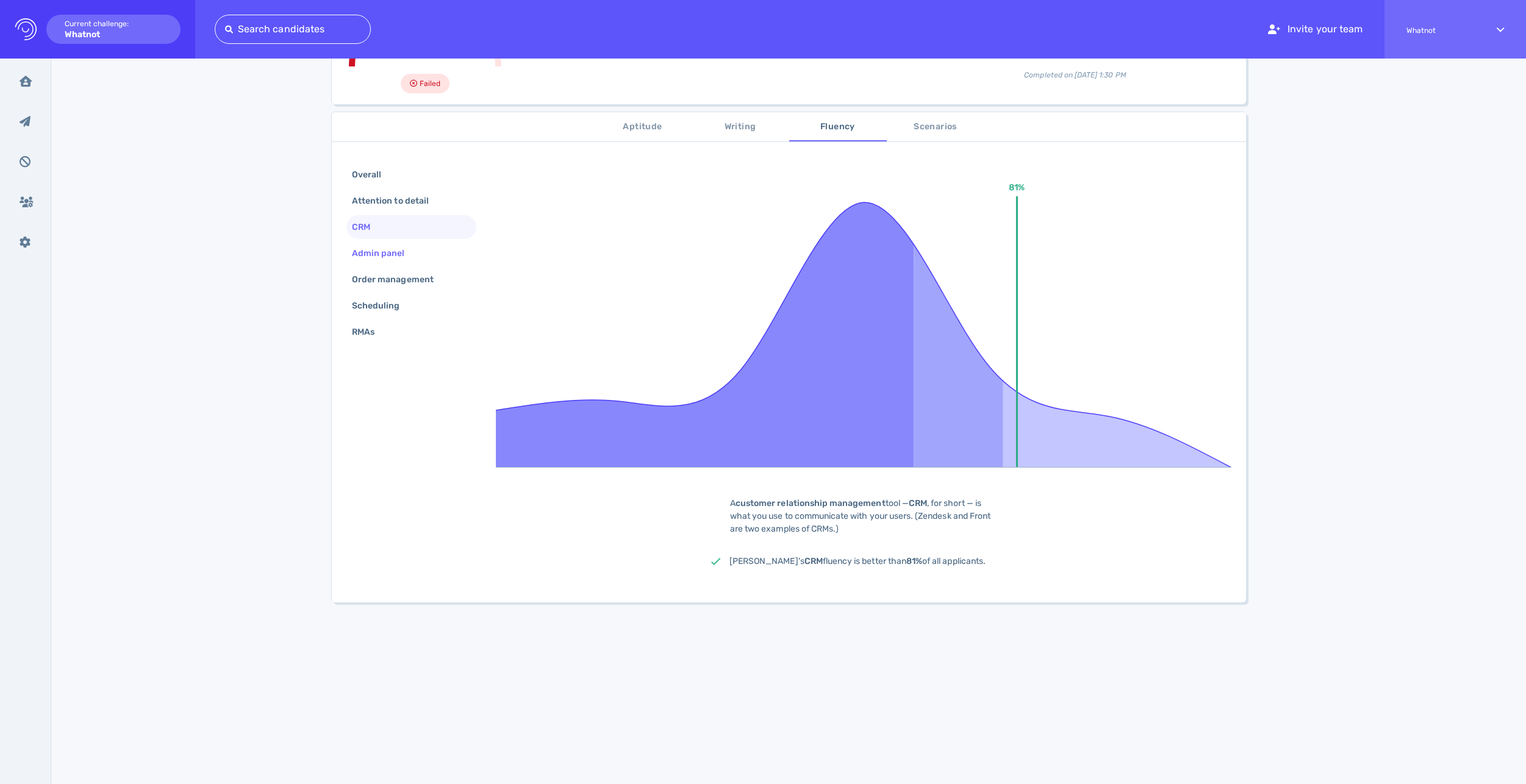
click at [384, 250] on div "Admin panel" at bounding box center [384, 254] width 70 height 18
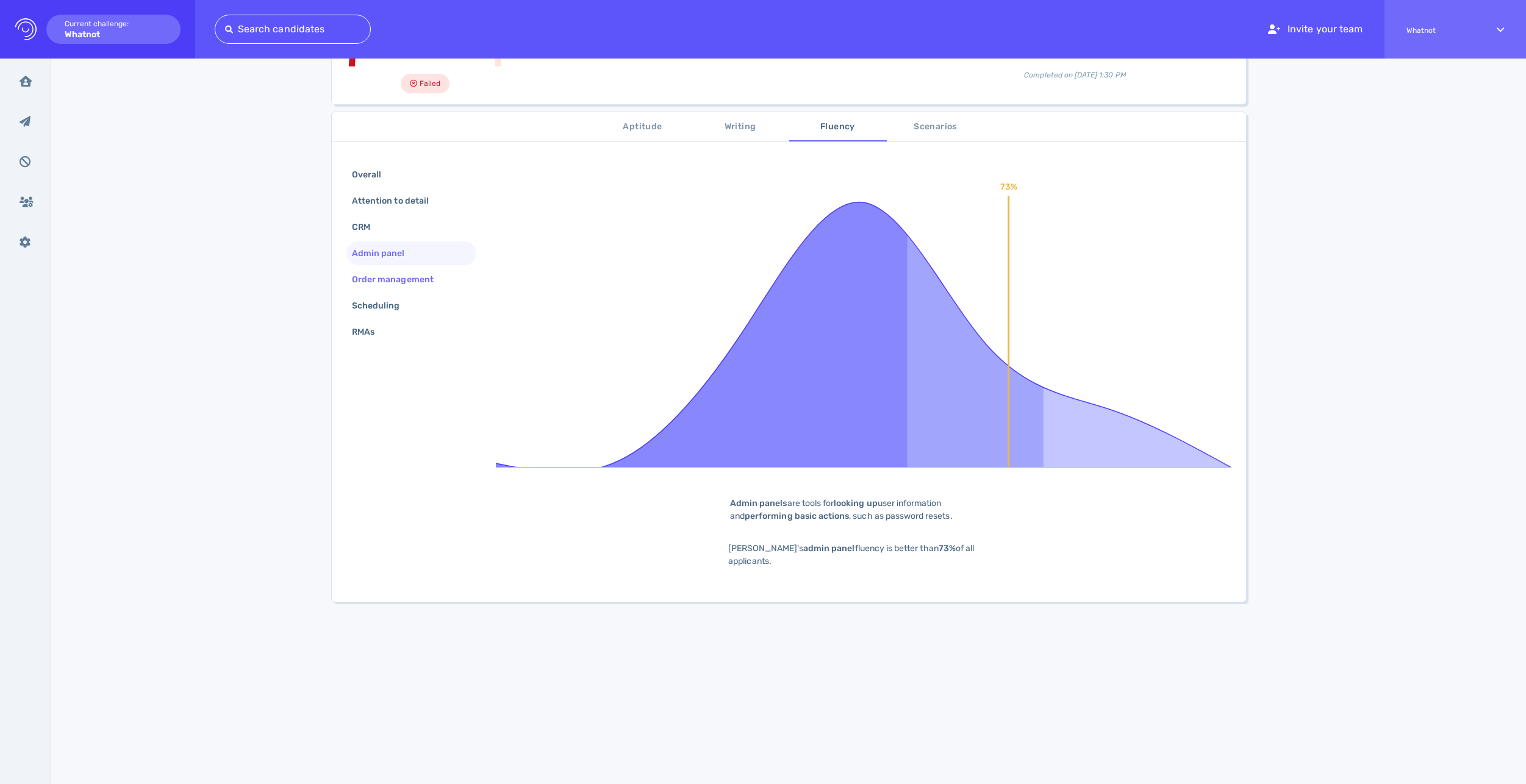
click at [394, 272] on div "Order management" at bounding box center [399, 279] width 99 height 18
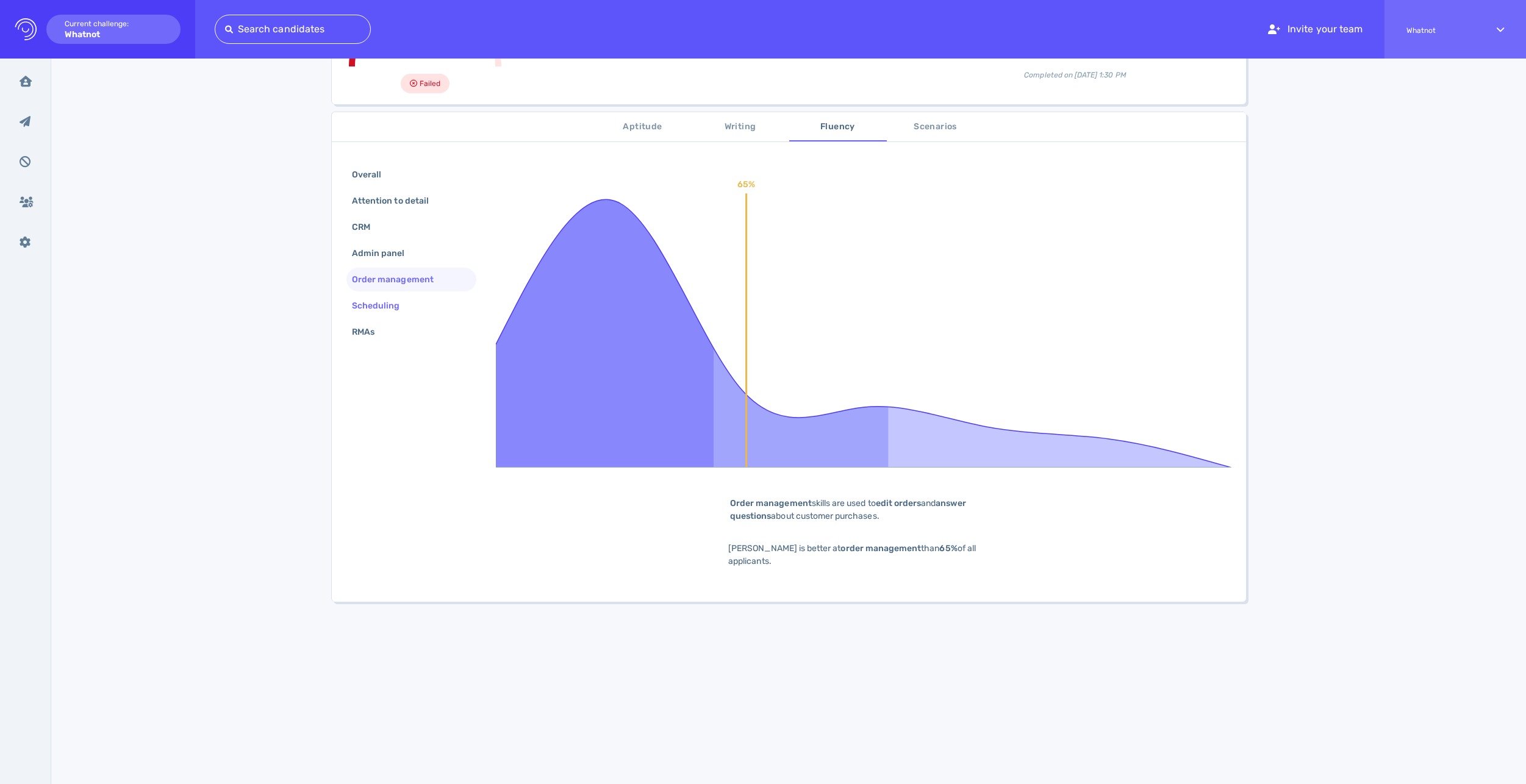
click at [373, 305] on div "Scheduling" at bounding box center [382, 306] width 65 height 18
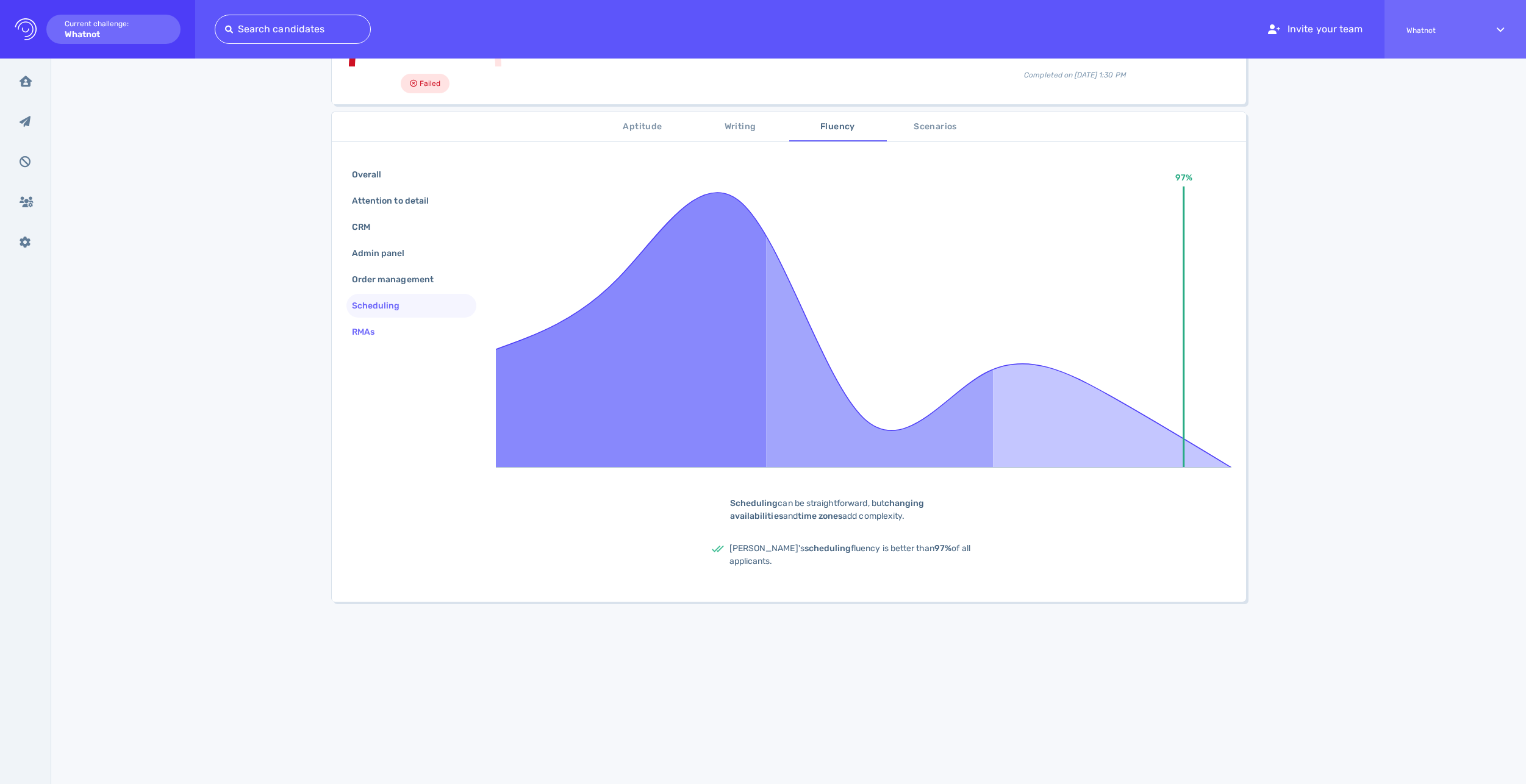
click at [370, 331] on div "RMAs" at bounding box center [369, 332] width 39 height 18
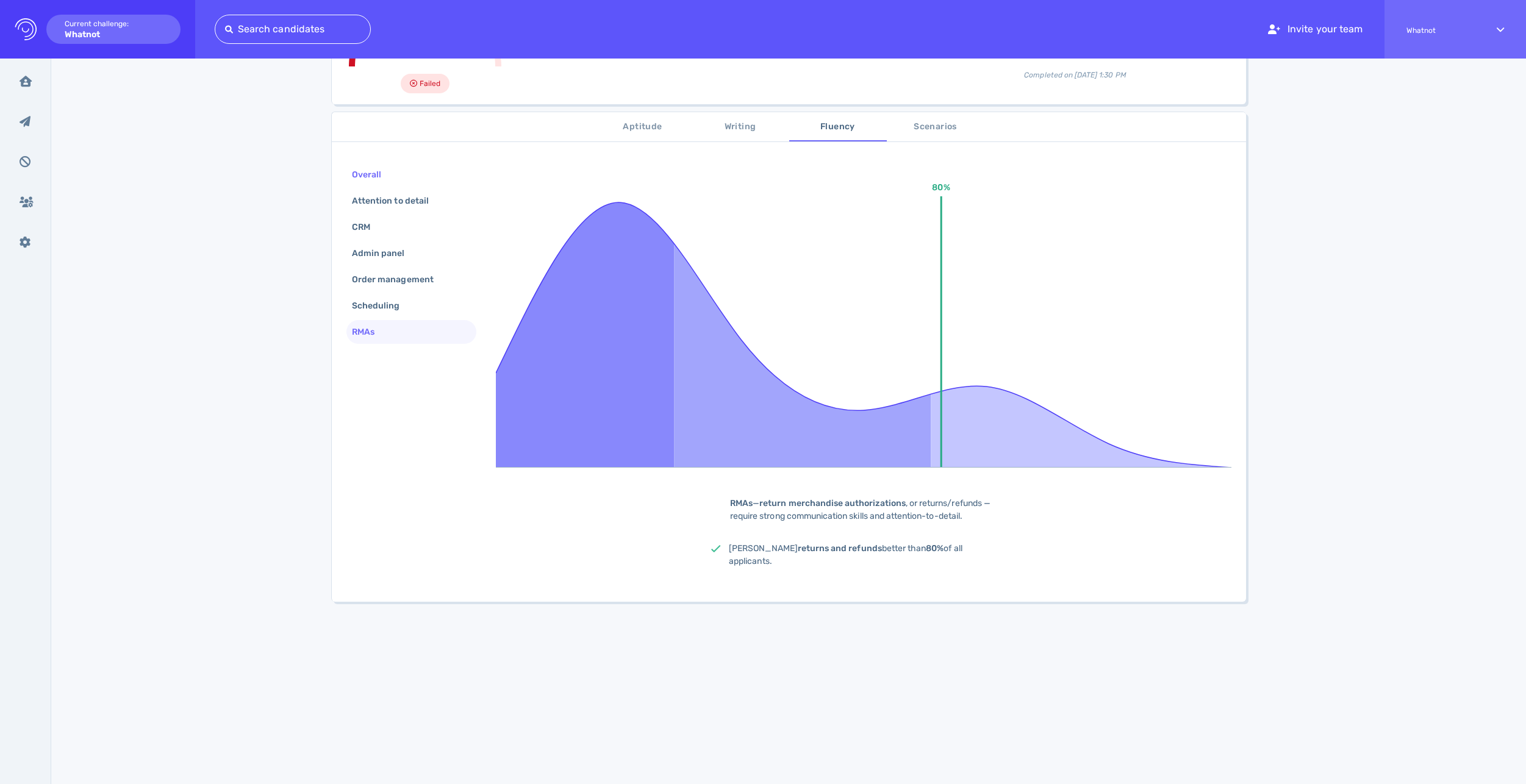
click at [403, 184] on div "Overall" at bounding box center [411, 175] width 130 height 24
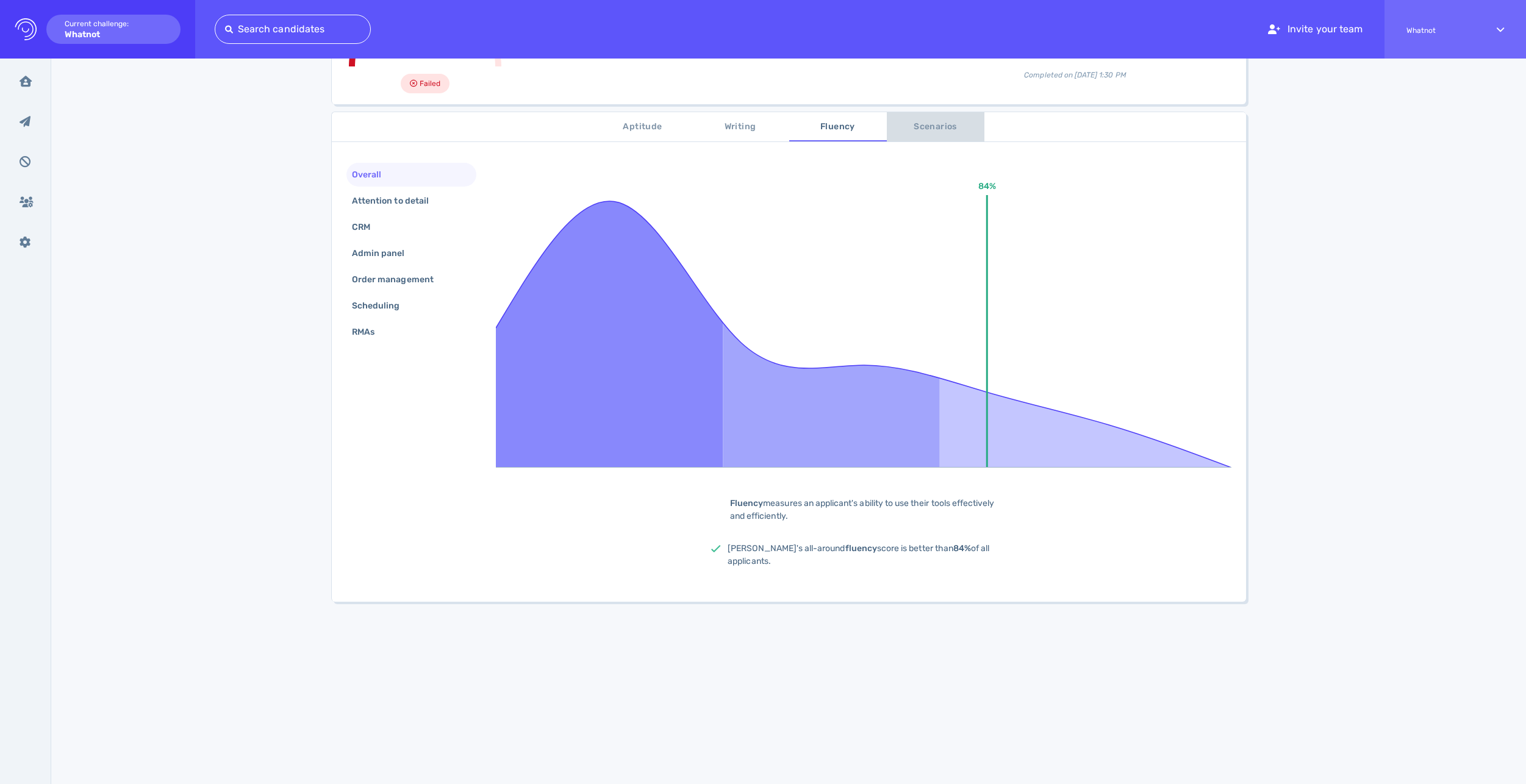
click at [937, 127] on span "Scenarios" at bounding box center [935, 126] width 83 height 15
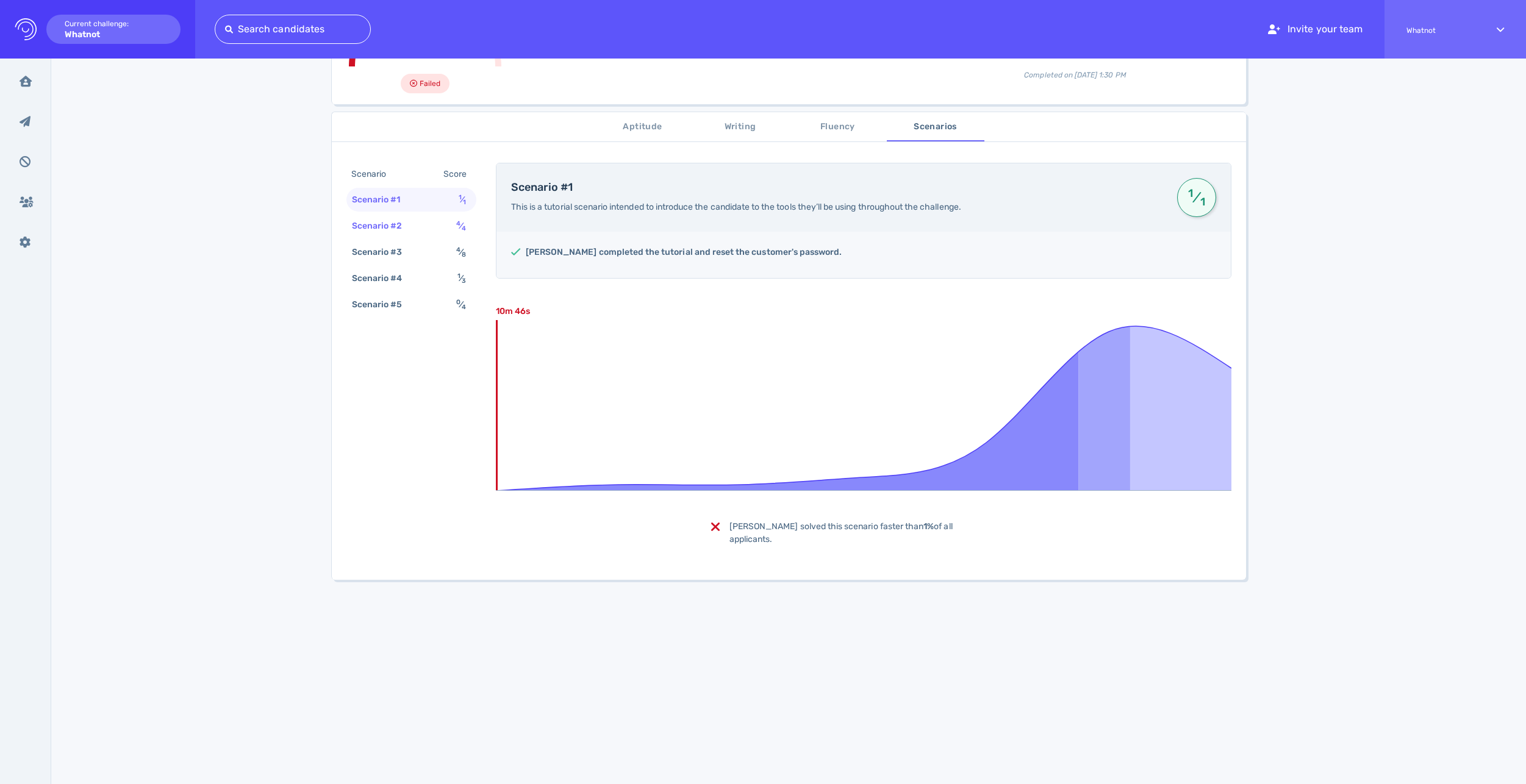
click at [378, 225] on div "Scenario #2" at bounding box center [383, 226] width 68 height 18
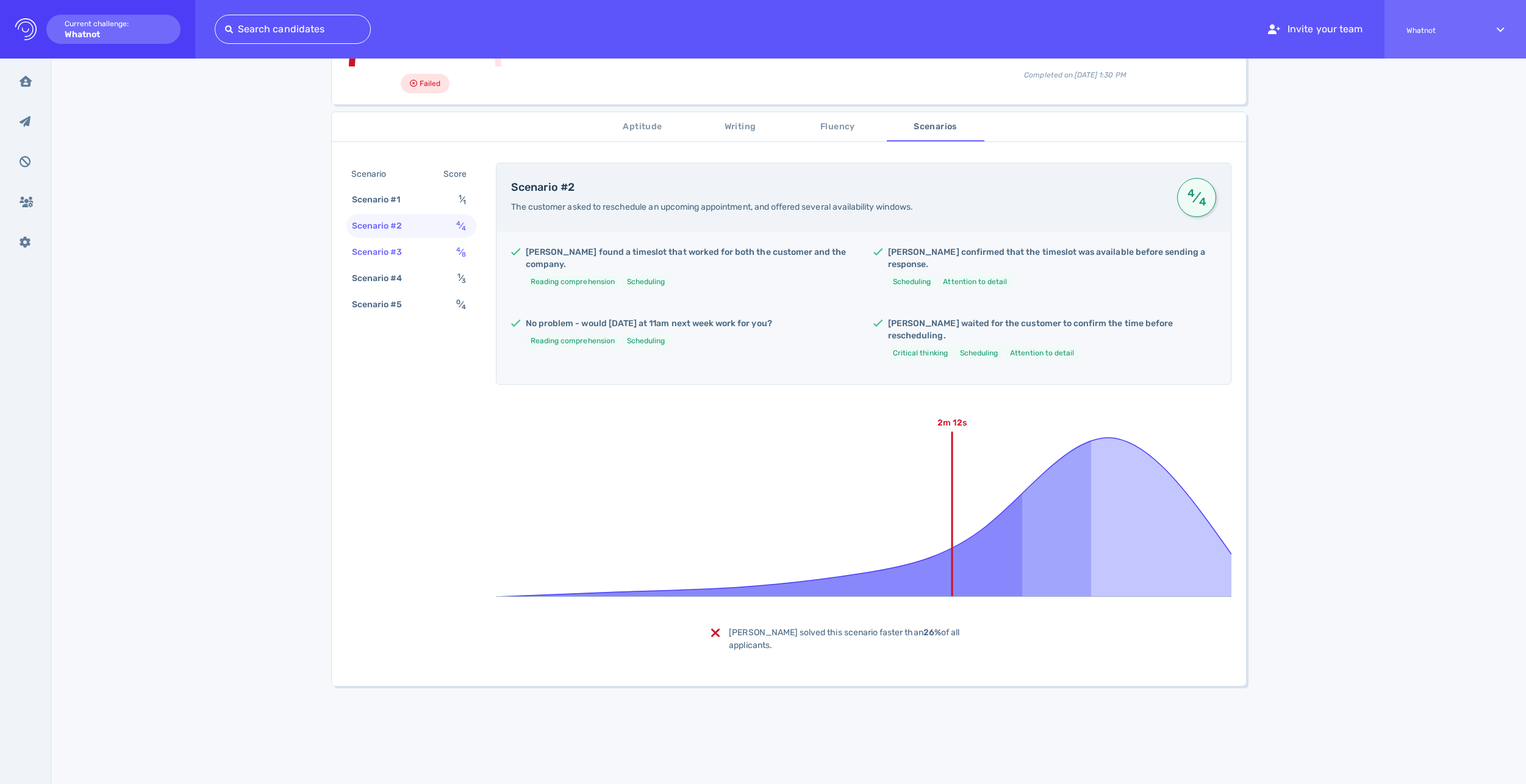
click at [393, 260] on div "Scenario #3" at bounding box center [383, 252] width 68 height 18
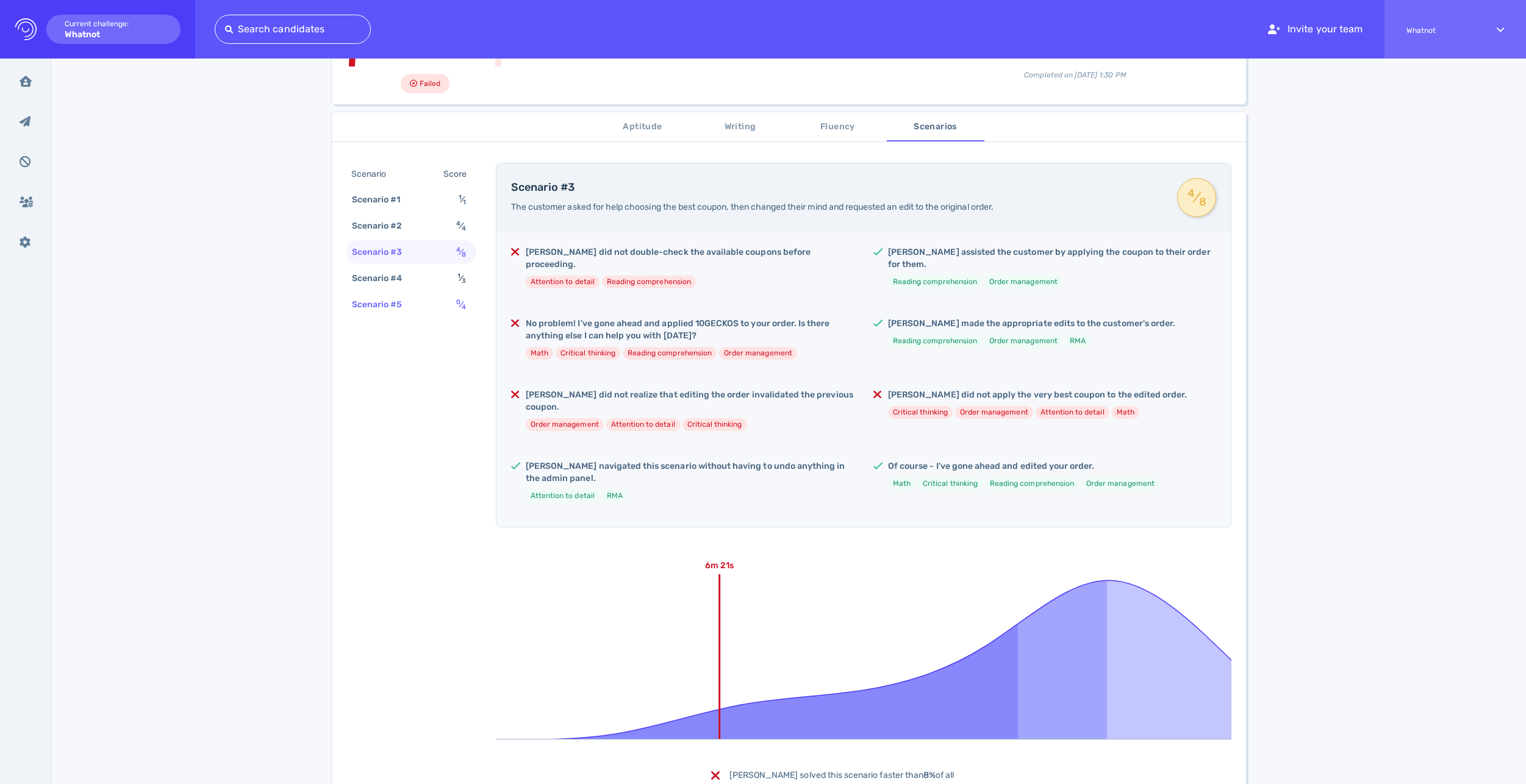
click at [410, 303] on div "Scenario #5" at bounding box center [383, 304] width 68 height 18
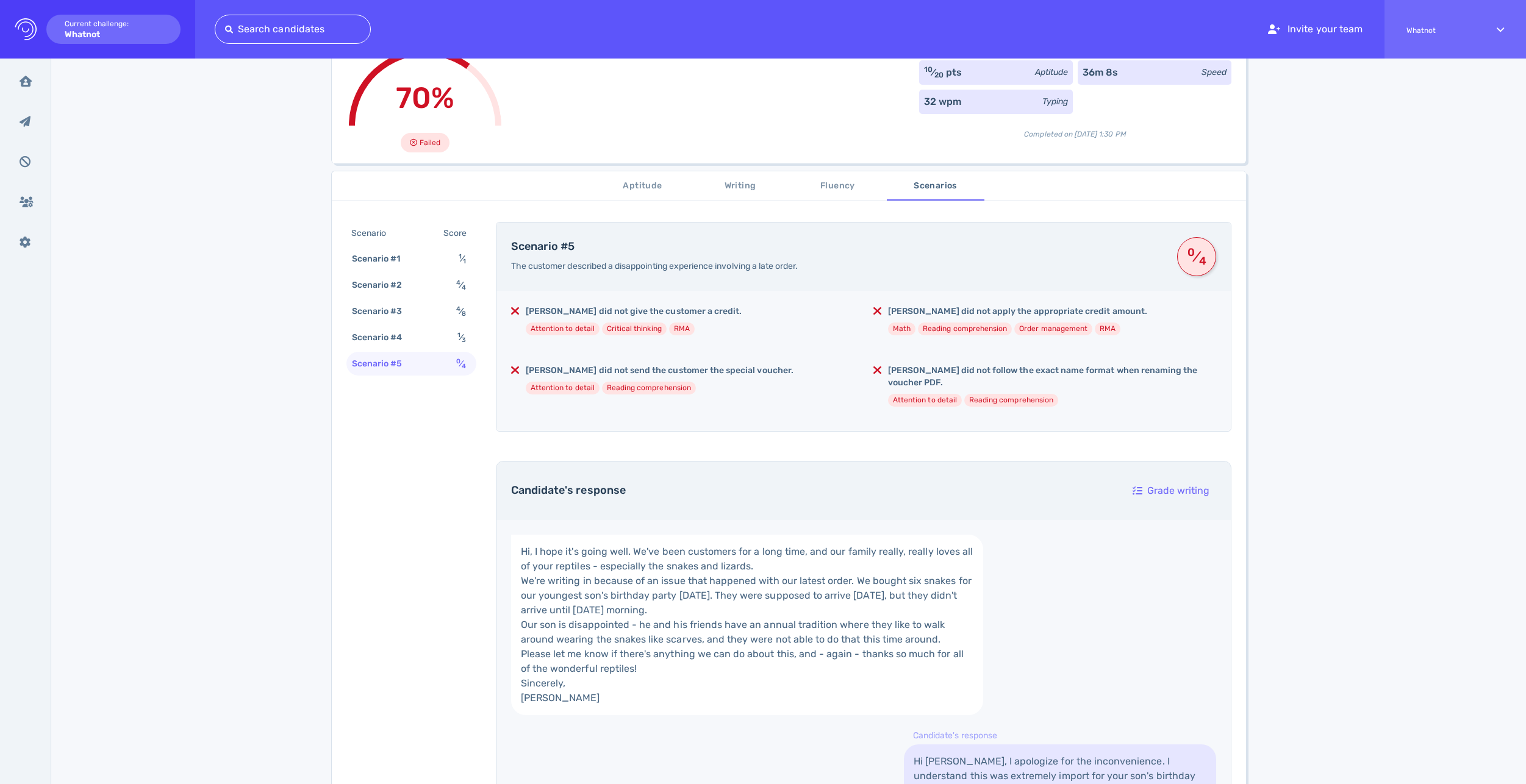
scroll to position [84, 0]
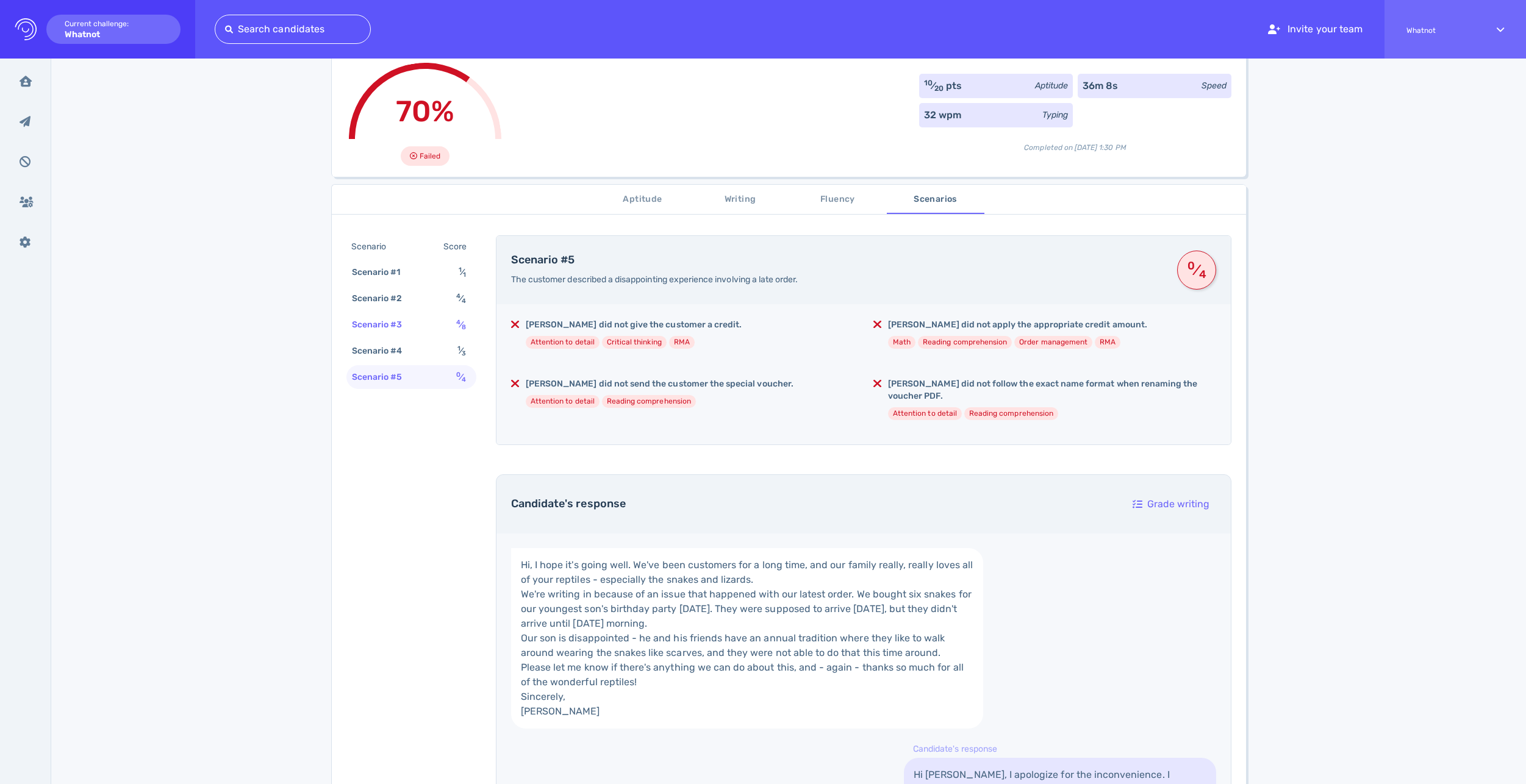
click at [382, 323] on div "Scenario #3" at bounding box center [383, 324] width 68 height 18
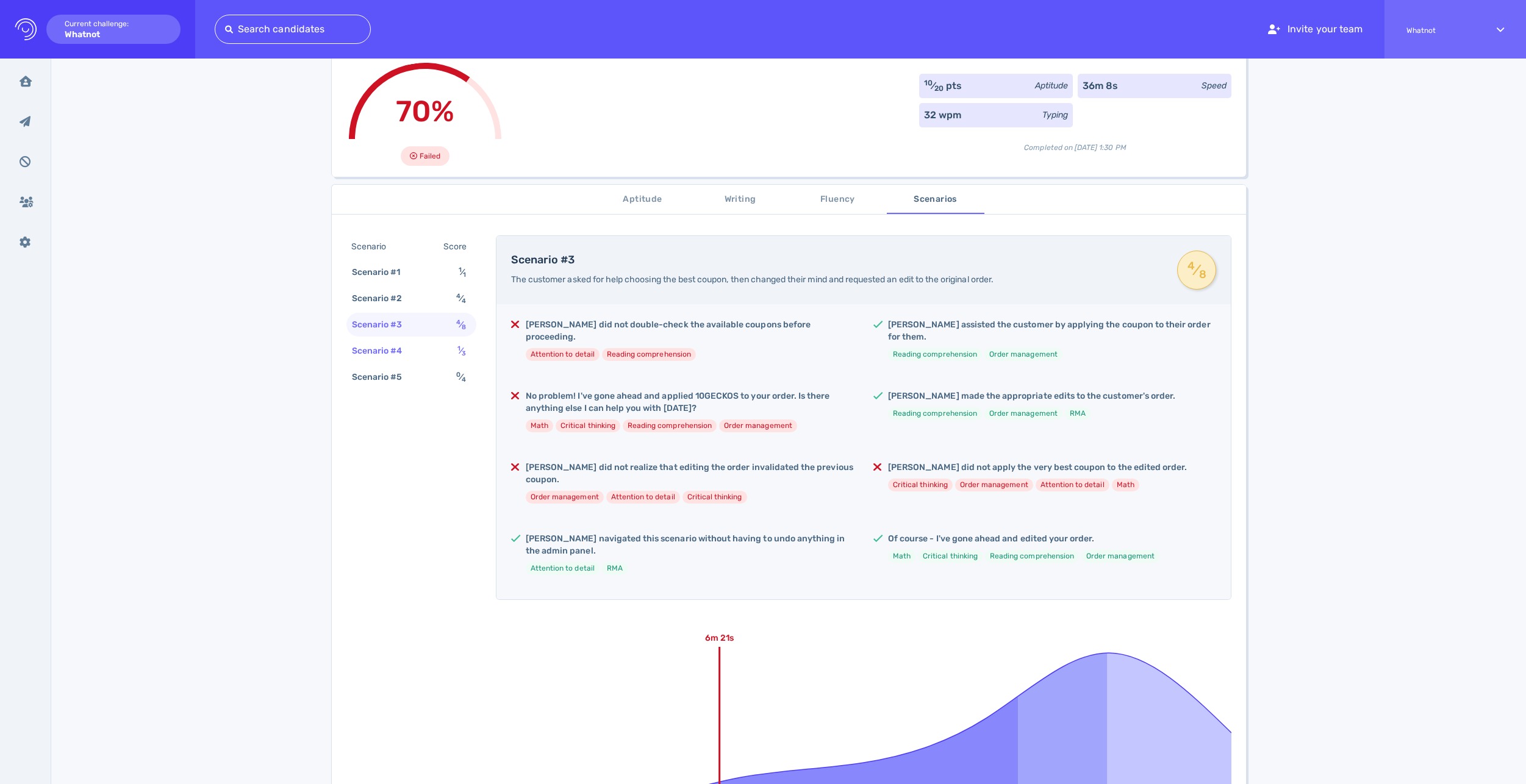
click at [389, 346] on div "Scenario #4" at bounding box center [383, 351] width 68 height 18
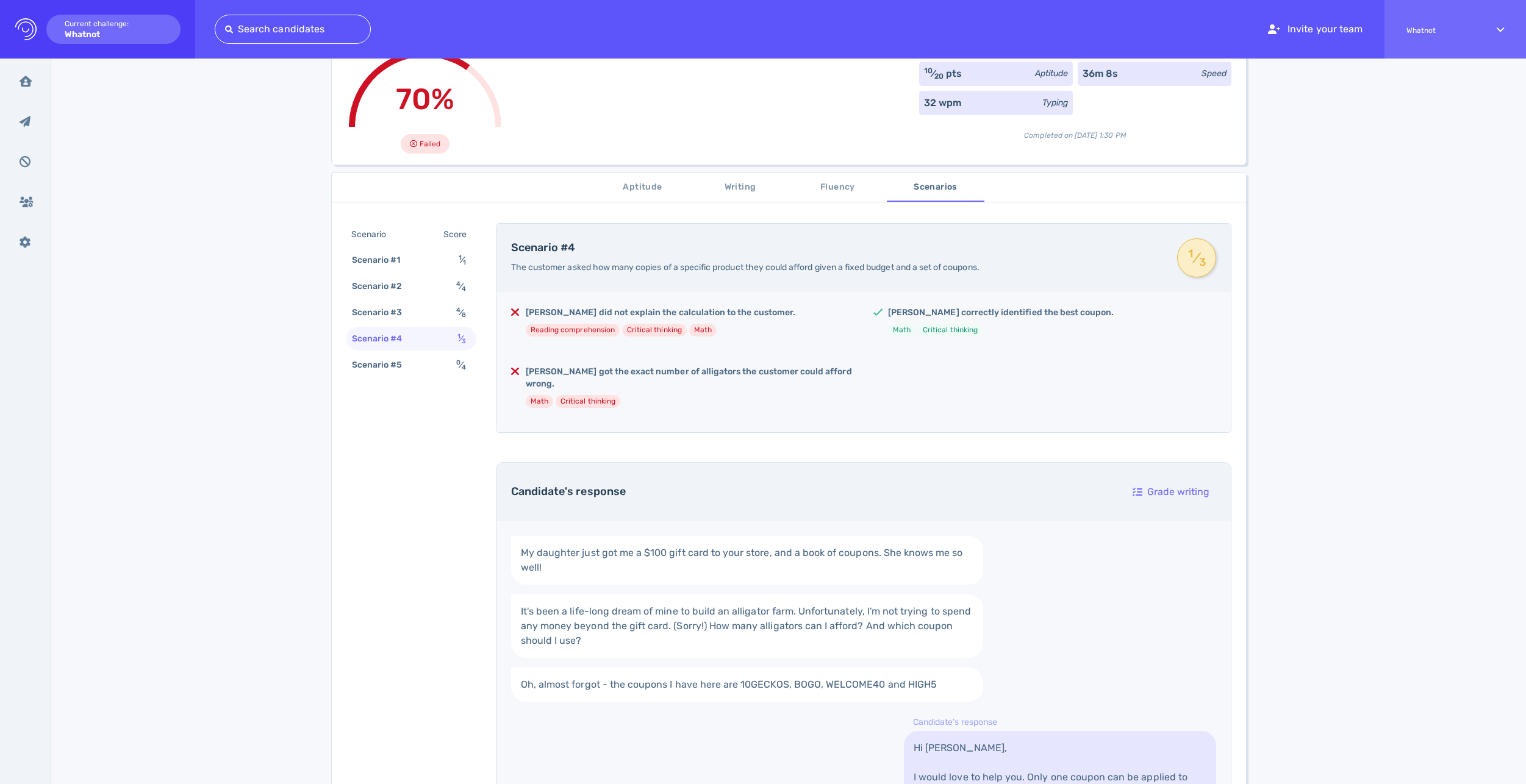
scroll to position [0, 0]
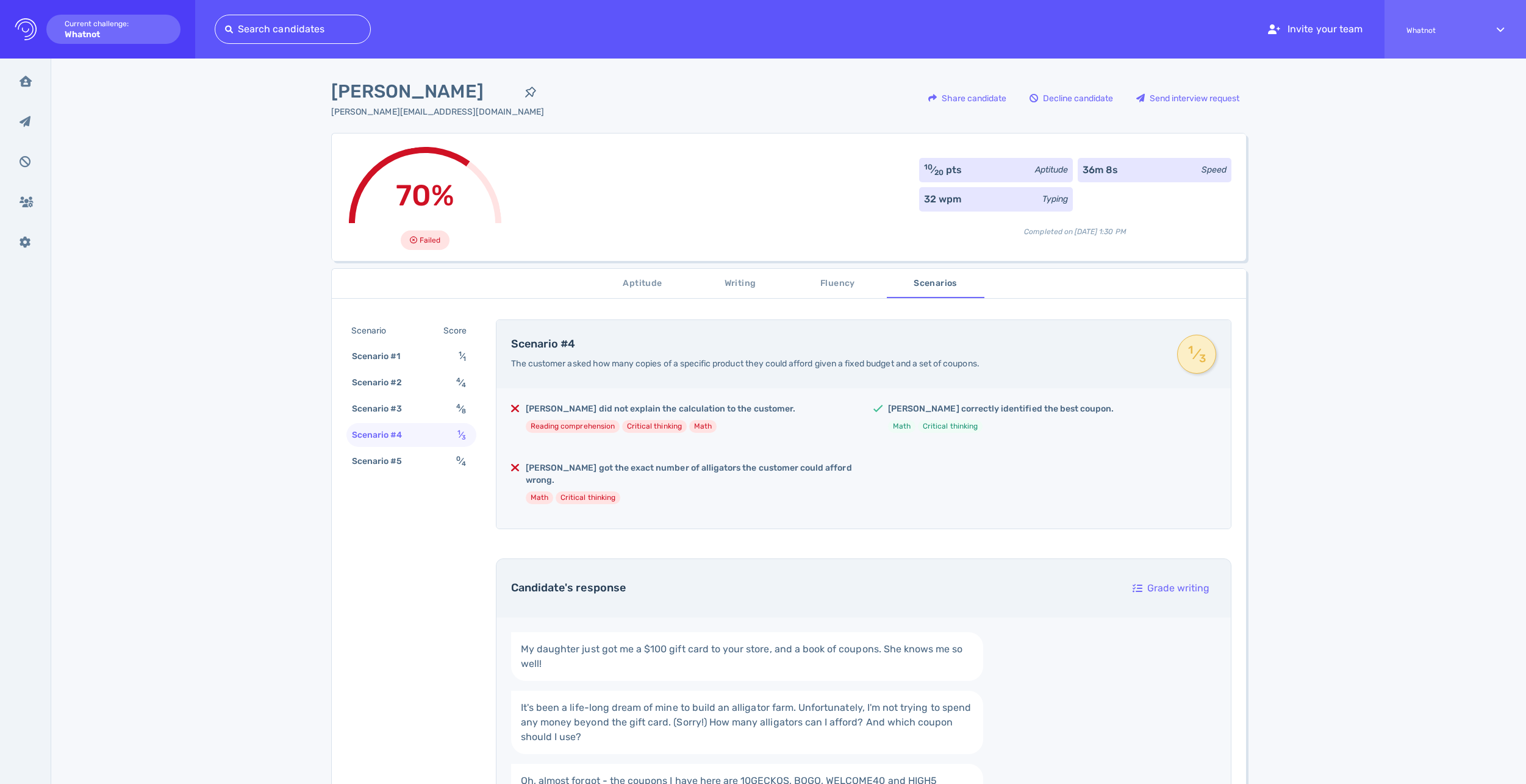
click at [1418, 279] on div "Elizabeth DeJesus [EMAIL_ADDRESS][DOMAIN_NAME] Share candidate Decline candidat…" at bounding box center [788, 687] width 1474 height 1256
